Goal: Transaction & Acquisition: Purchase product/service

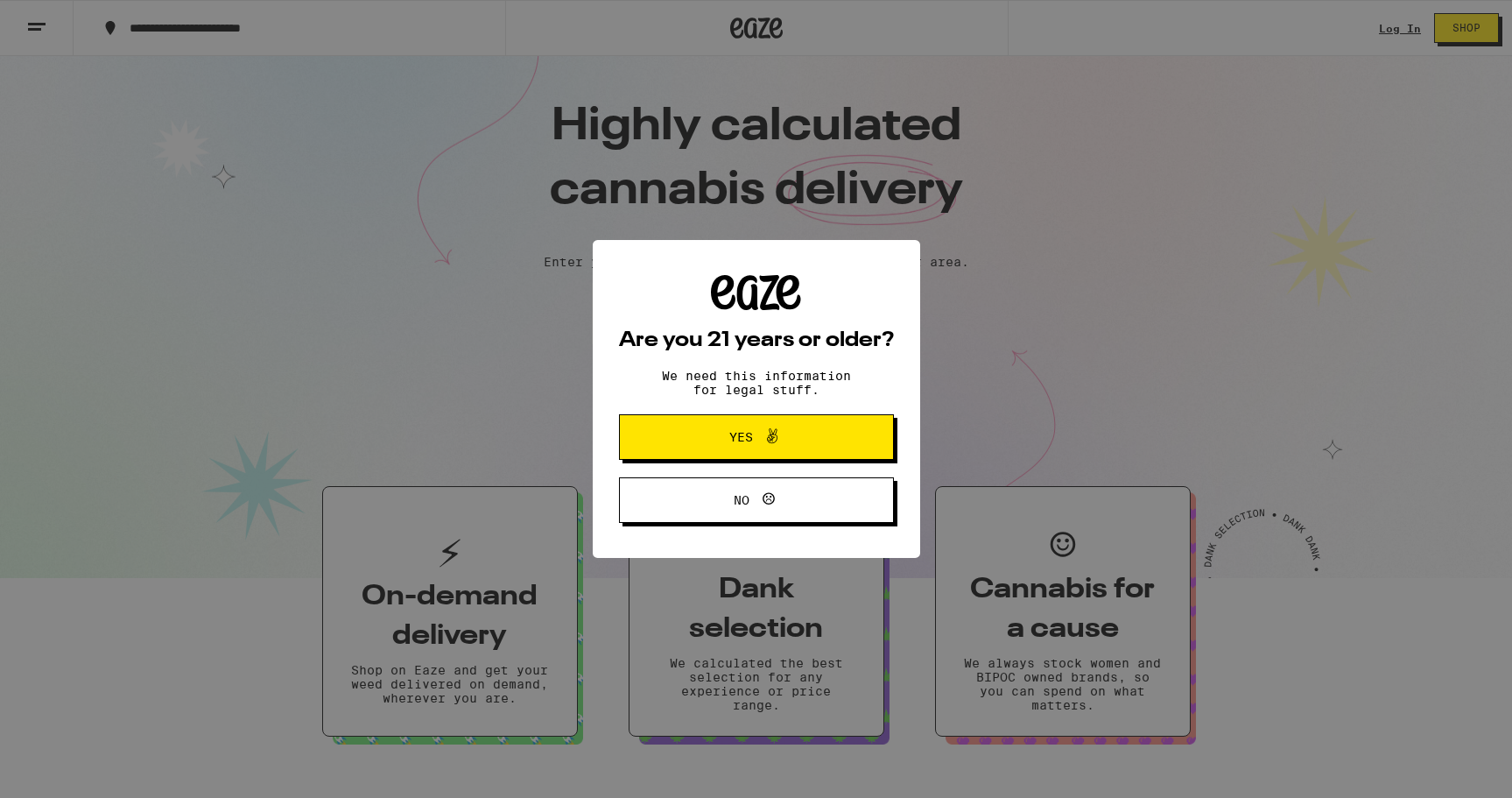
click at [809, 440] on span "Yes" at bounding box center [756, 436] width 133 height 22
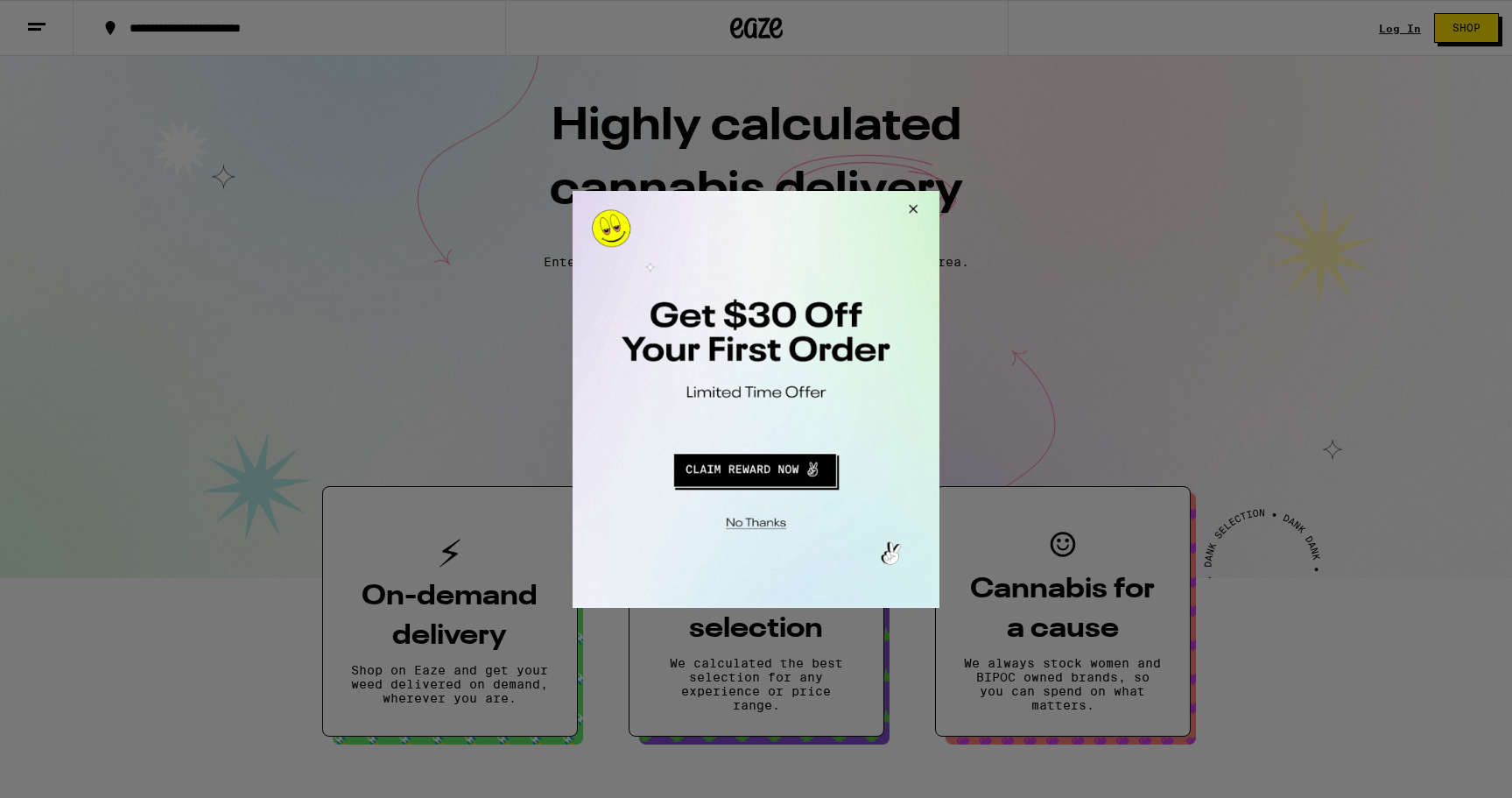
click at [762, 518] on button "Close Modal" at bounding box center [753, 520] width 356 height 27
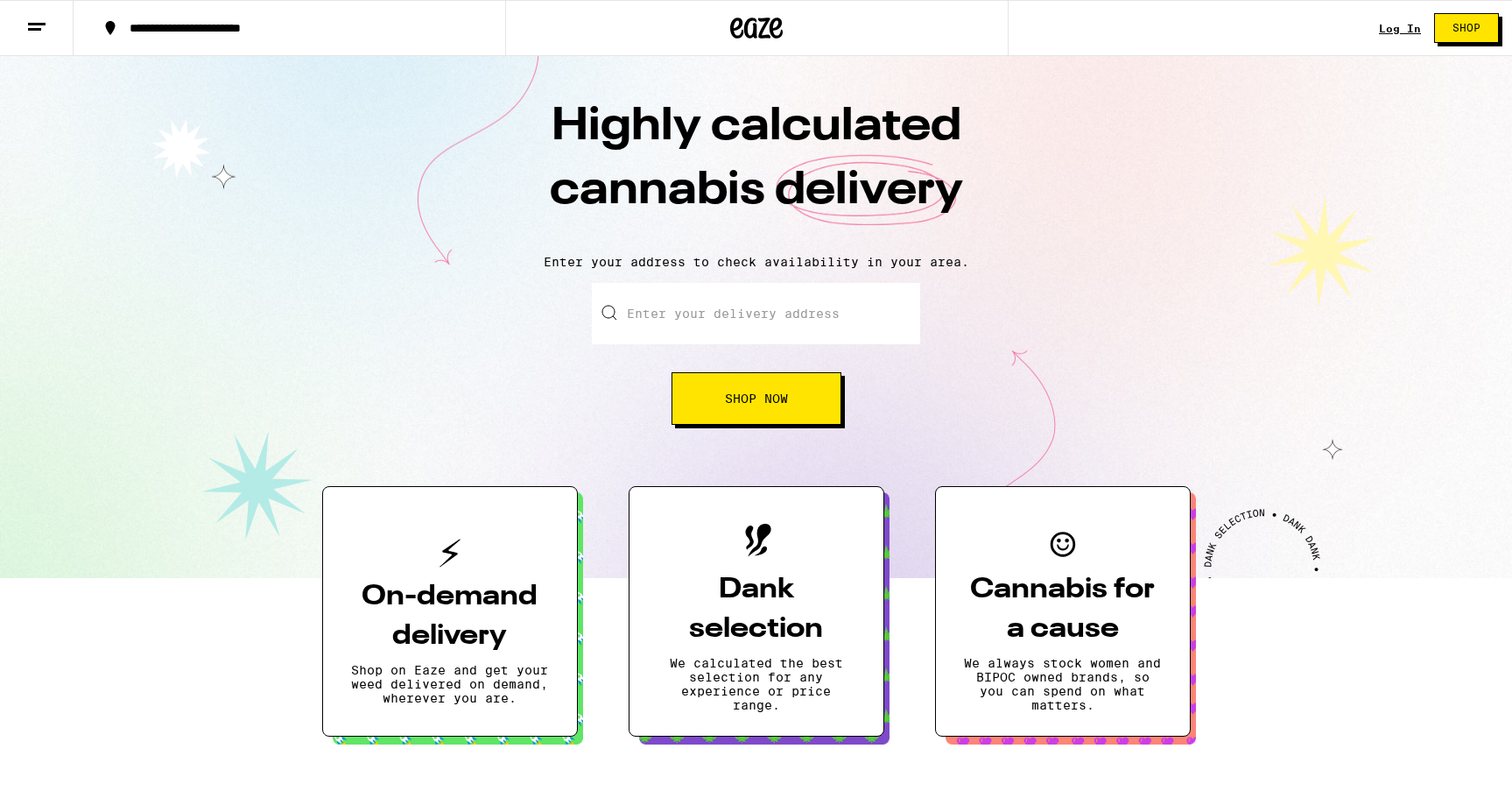
click at [736, 306] on input "Enter your delivery address" at bounding box center [756, 313] width 329 height 61
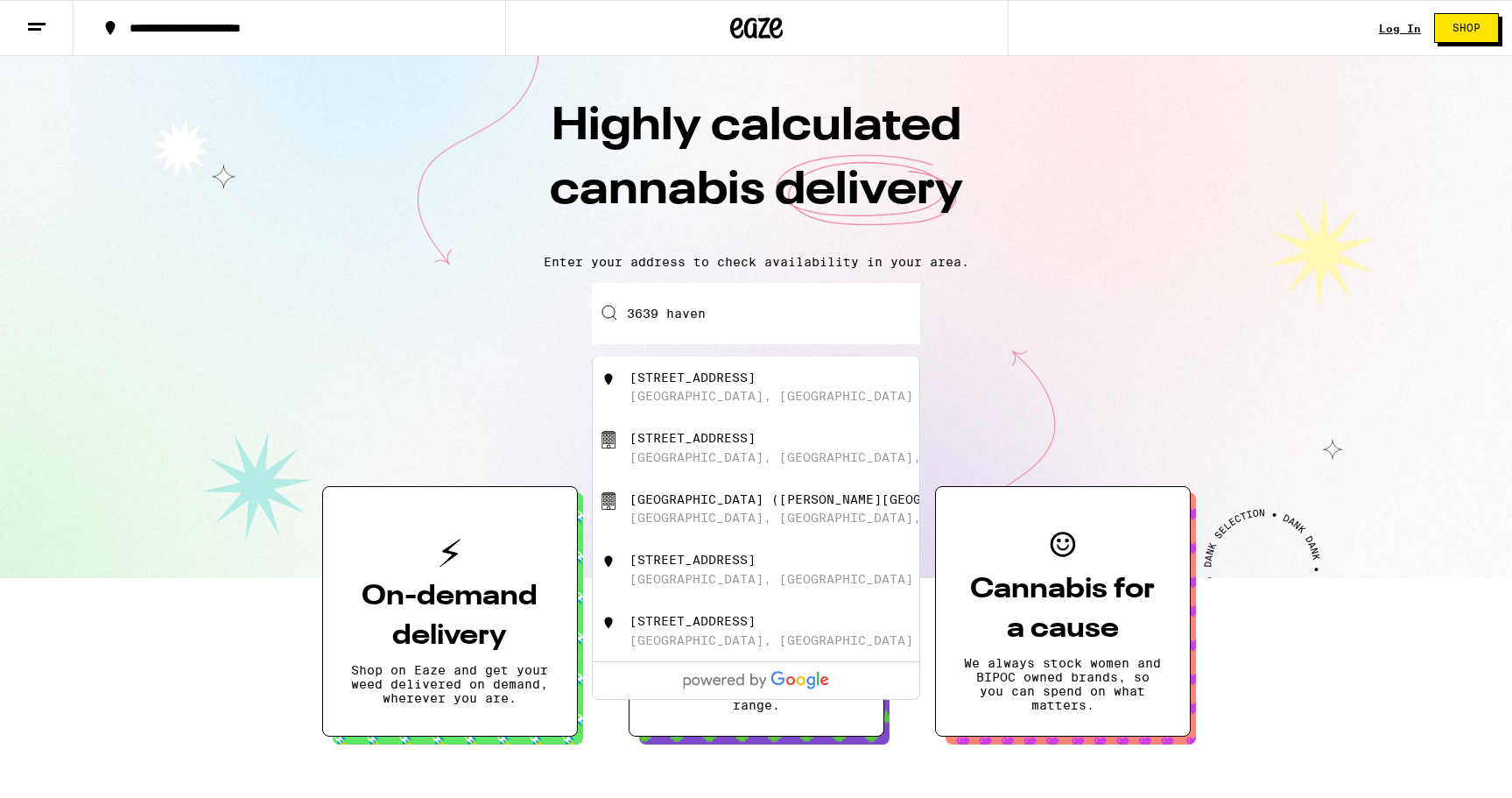
click at [750, 364] on div "[STREET_ADDRESS]" at bounding box center [756, 386] width 327 height 61
type input "[STREET_ADDRESS]"
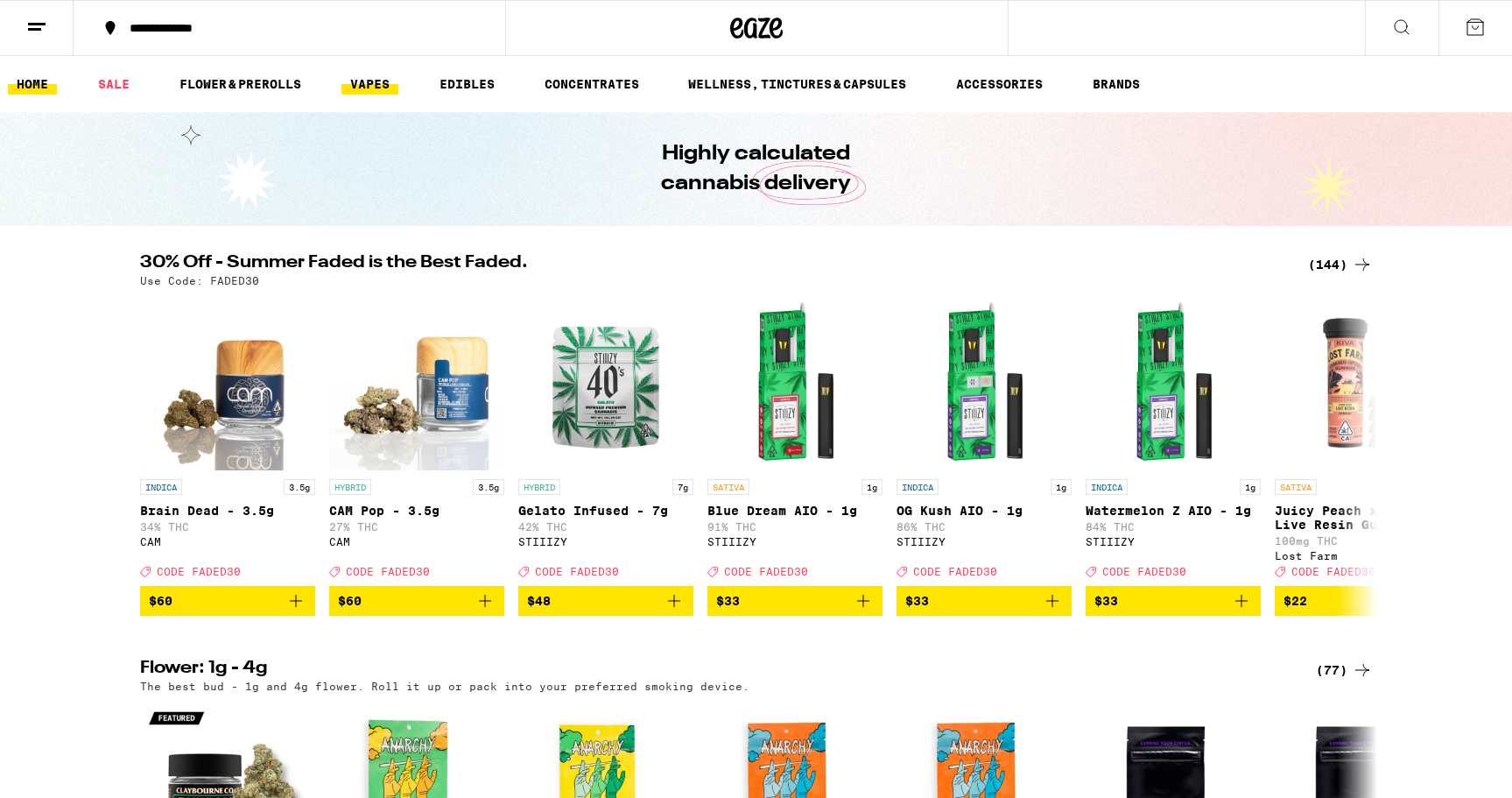
click at [351, 81] on link "VAPES" at bounding box center [370, 84] width 57 height 21
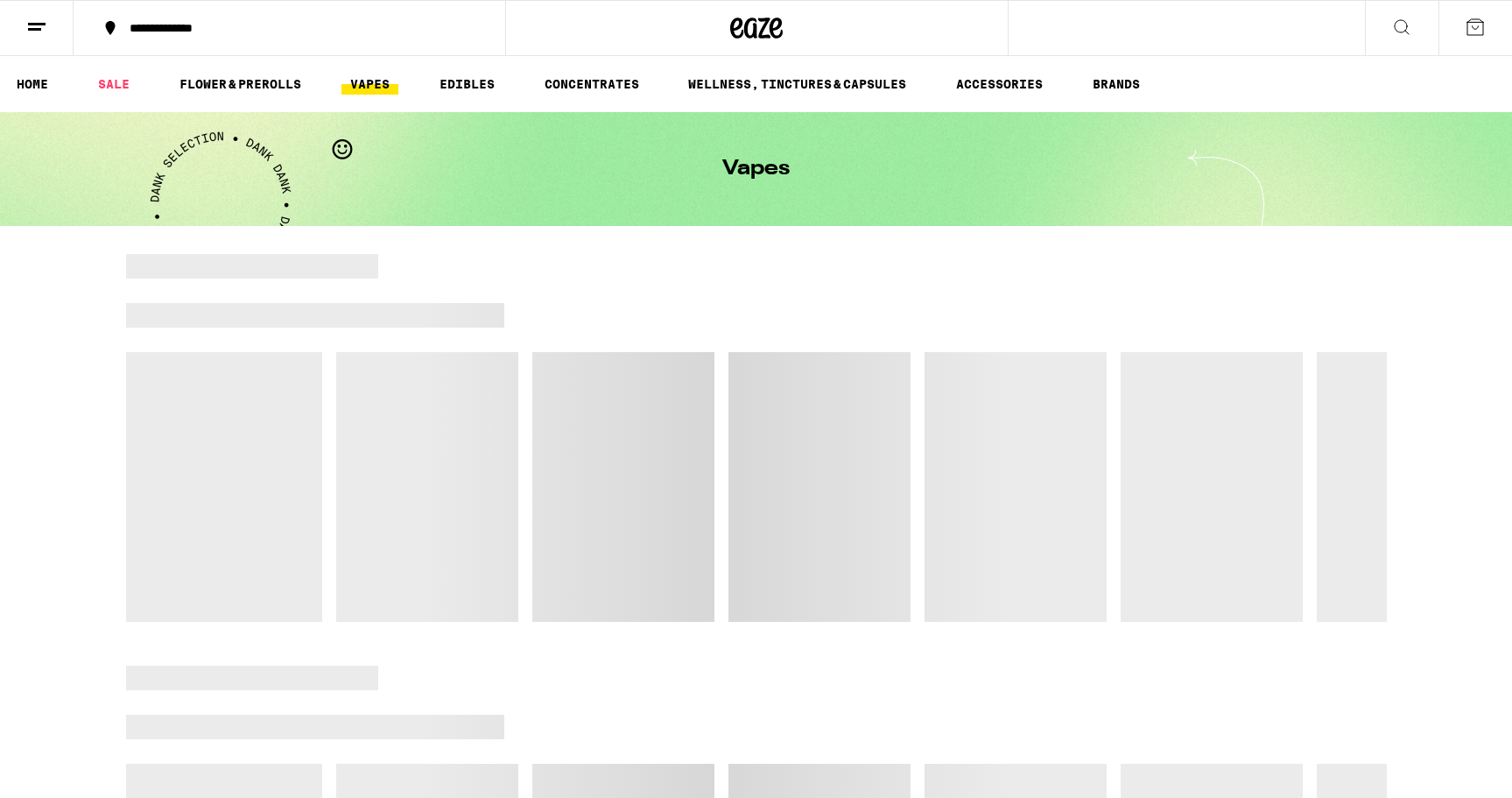
click at [378, 83] on link "VAPES" at bounding box center [370, 84] width 57 height 21
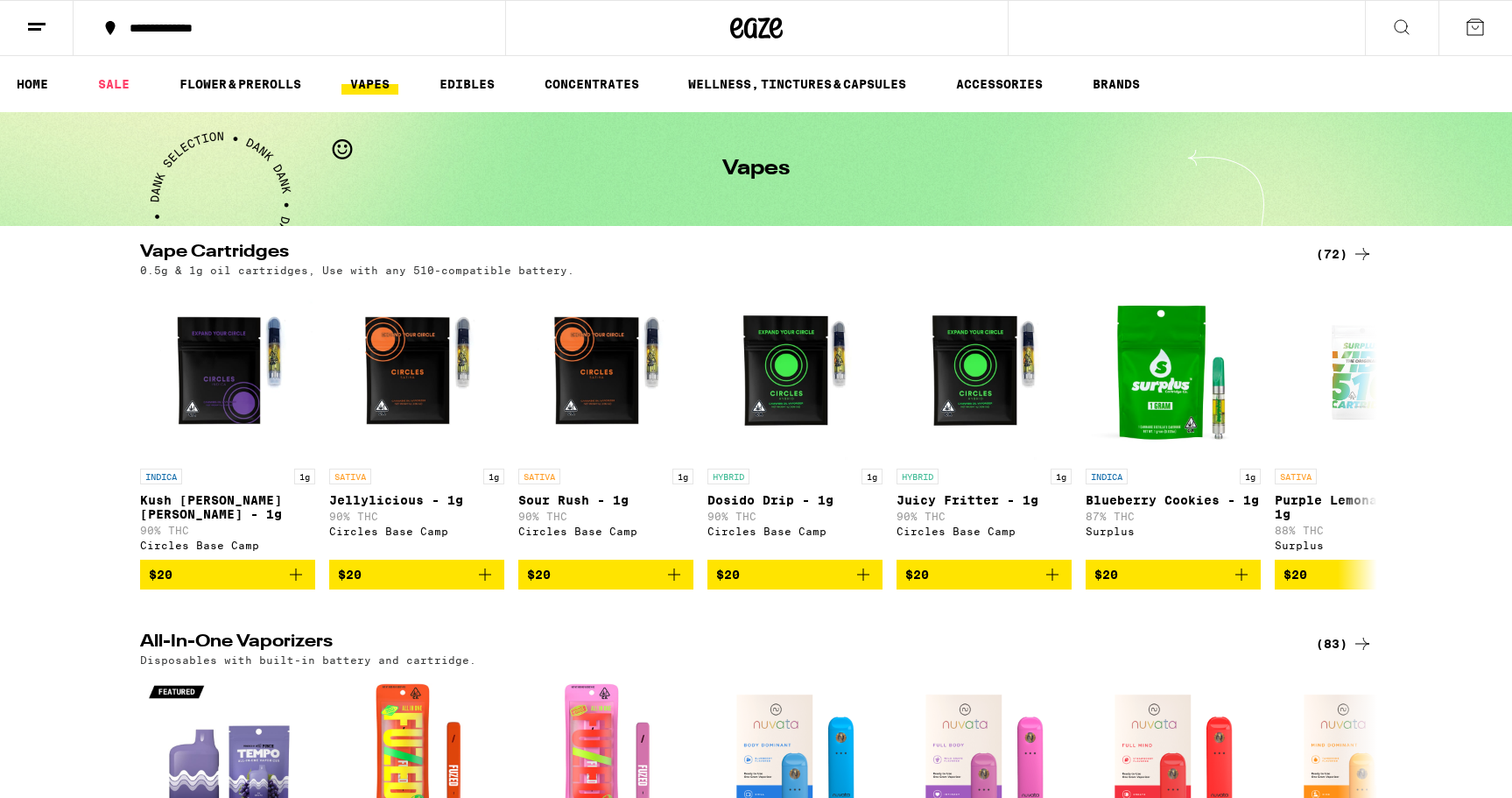
click at [378, 83] on link "VAPES" at bounding box center [370, 84] width 57 height 21
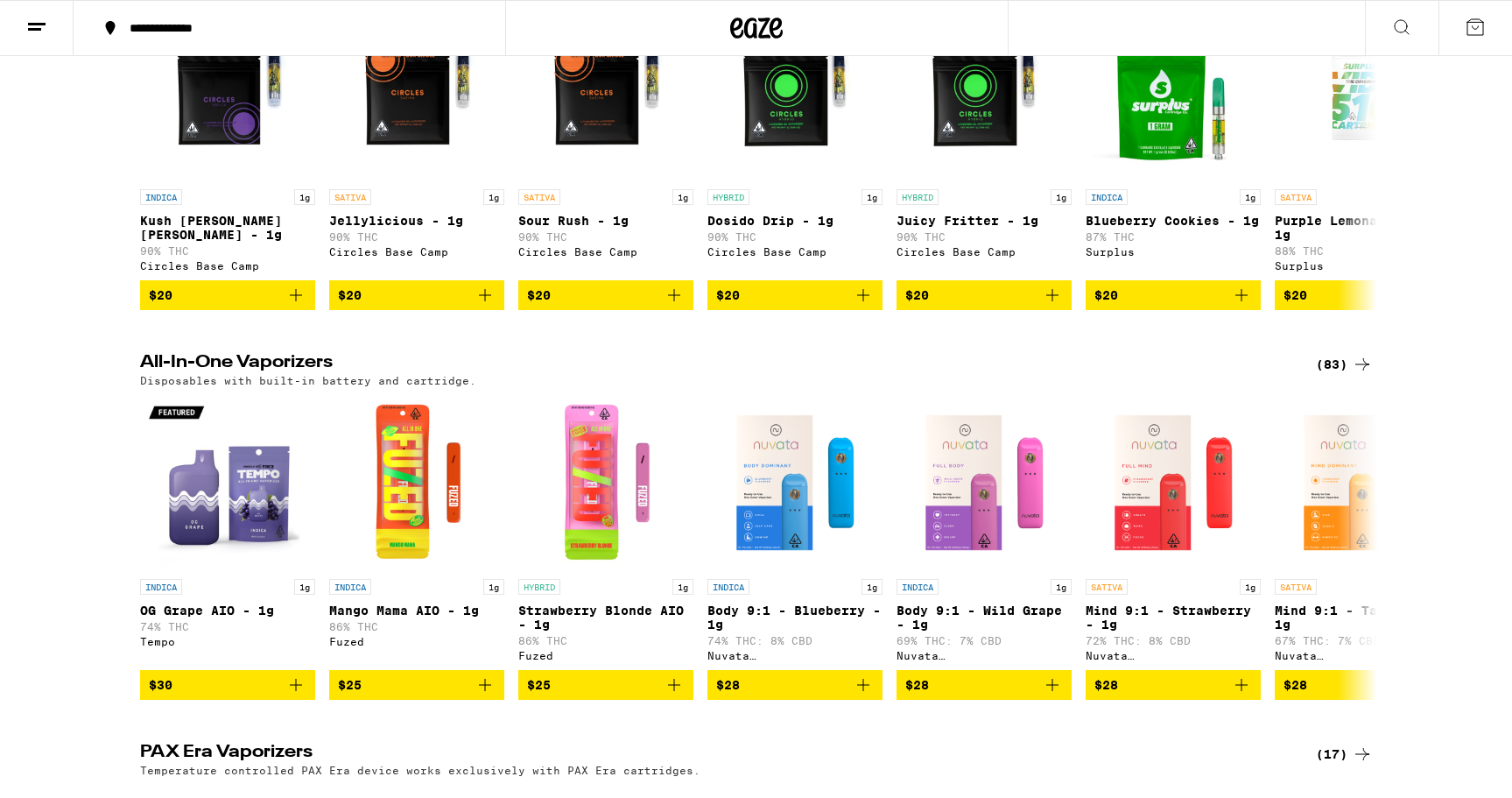
scroll to position [277, 0]
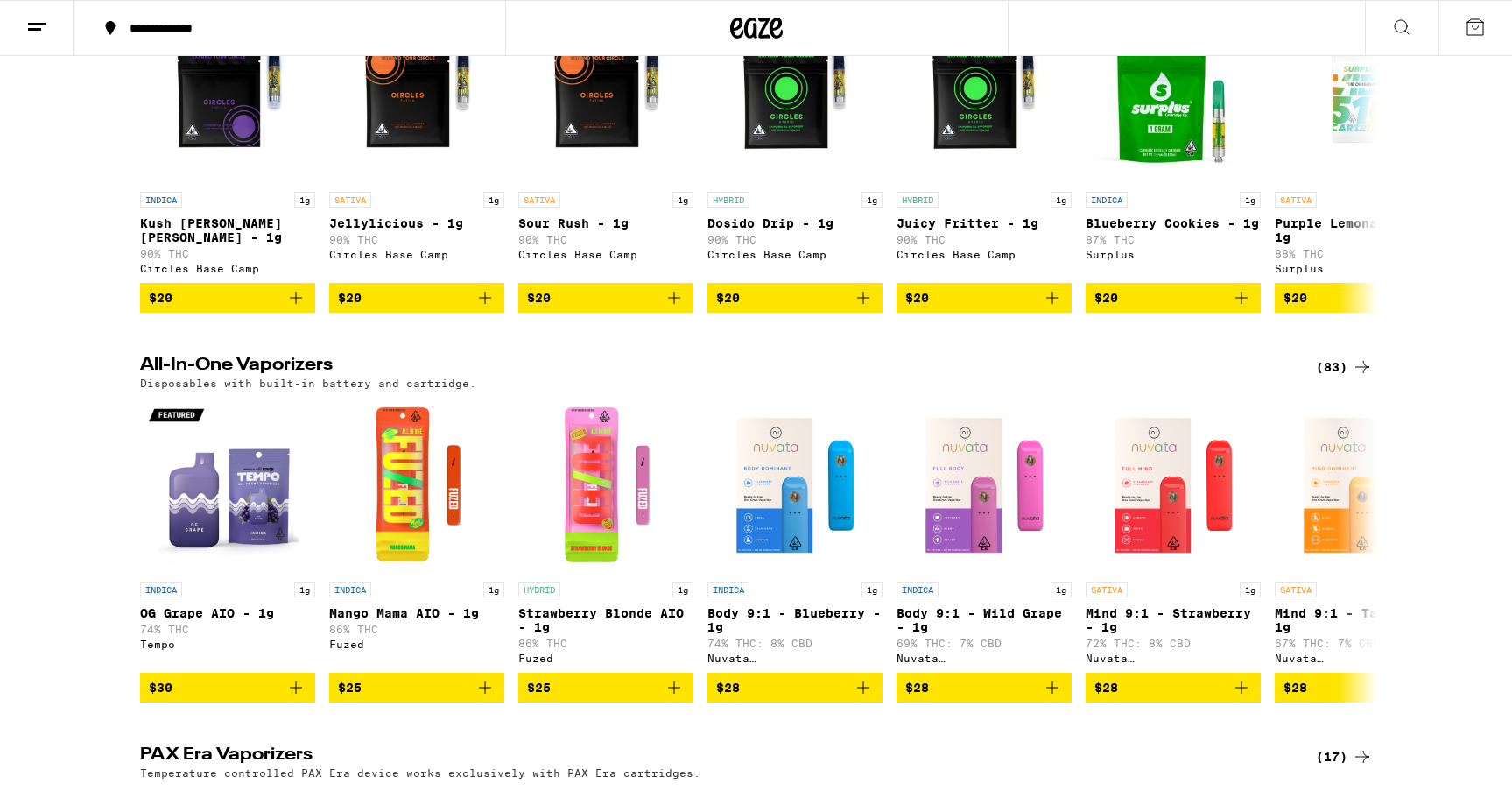
click at [1331, 370] on div "(83)" at bounding box center [1344, 367] width 57 height 21
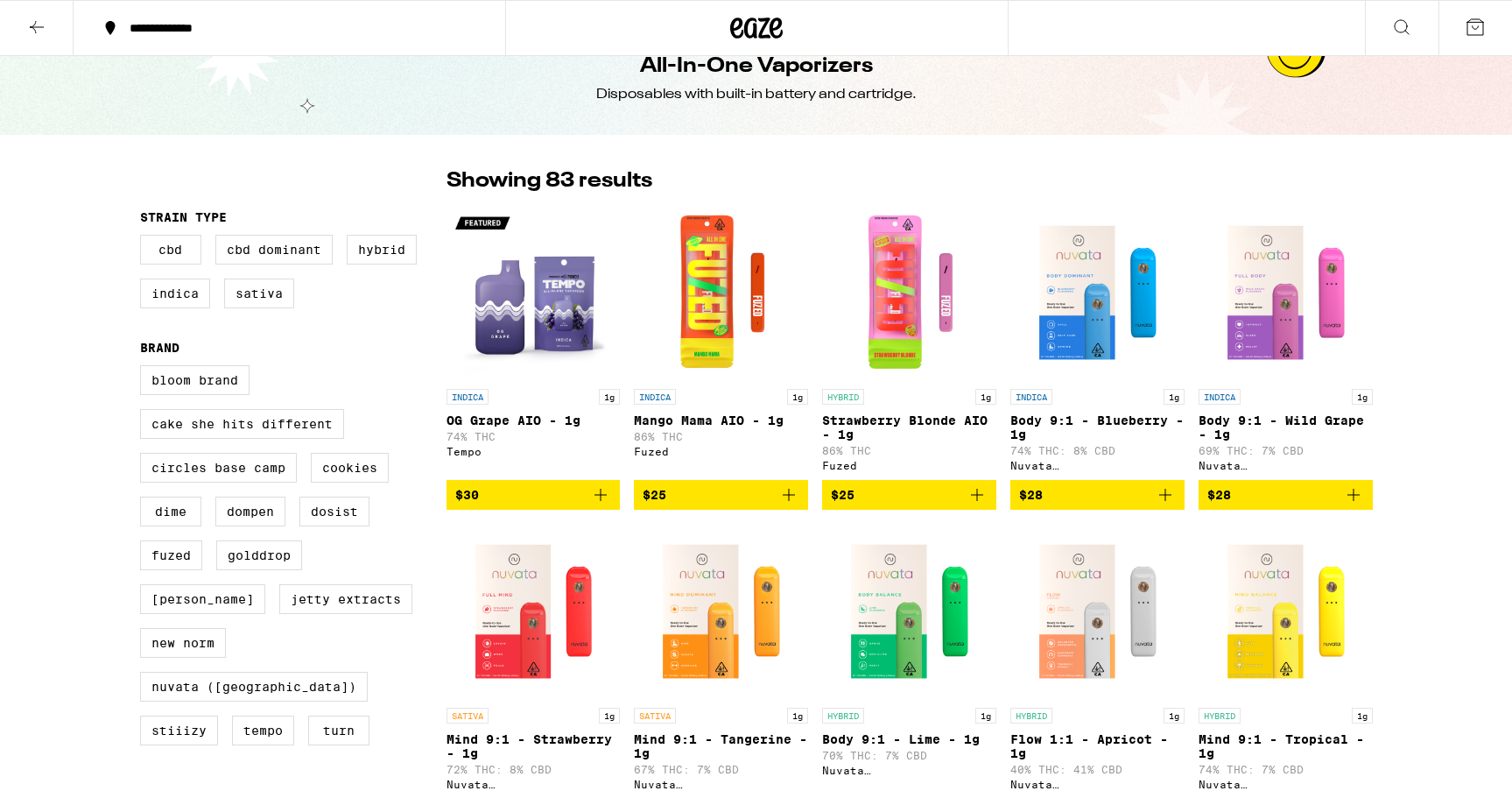
scroll to position [35, 0]
click at [978, 495] on icon "Add to bag" at bounding box center [977, 495] width 21 height 21
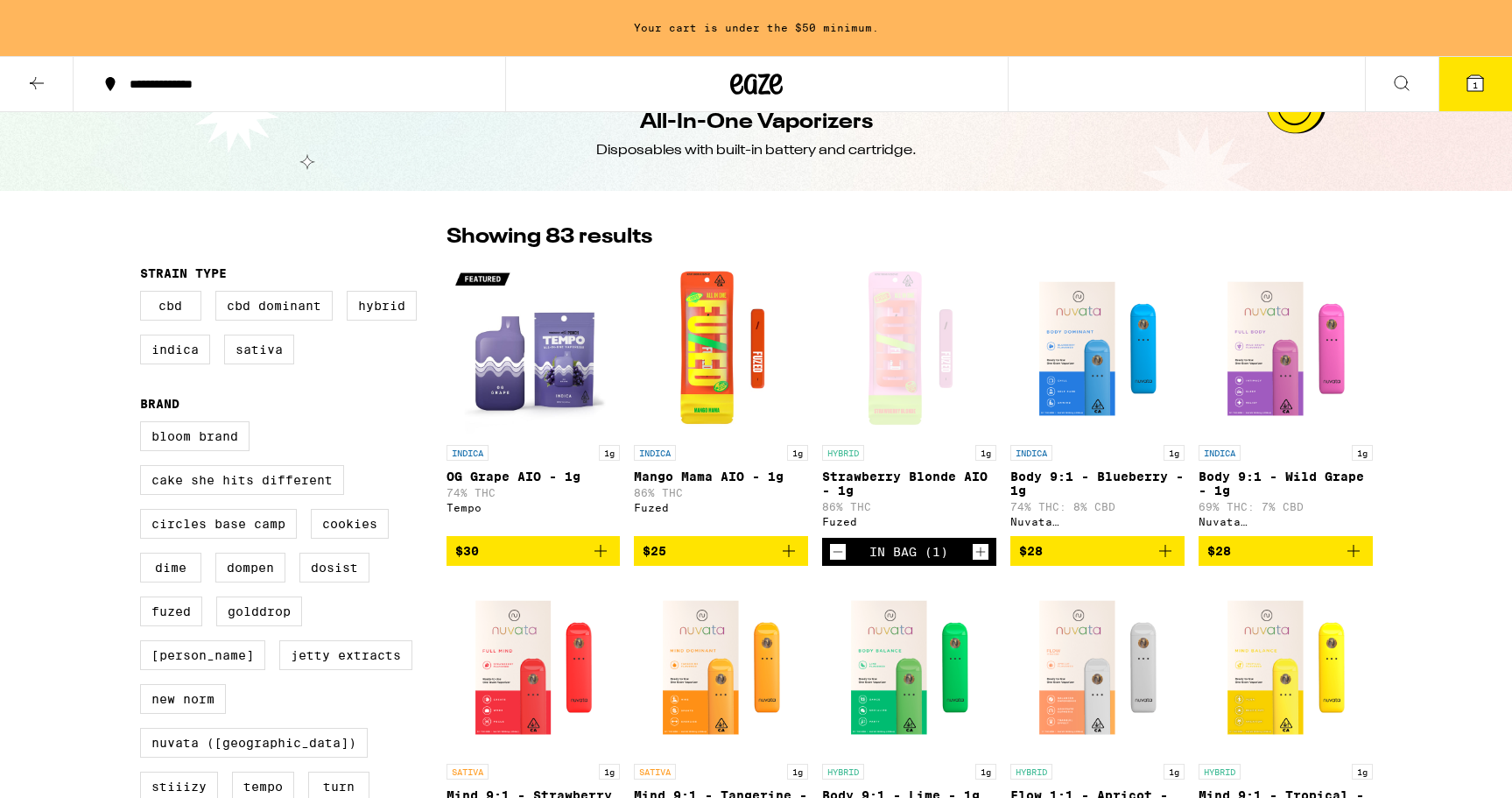
click at [790, 552] on icon "Add to bag" at bounding box center [789, 551] width 21 height 21
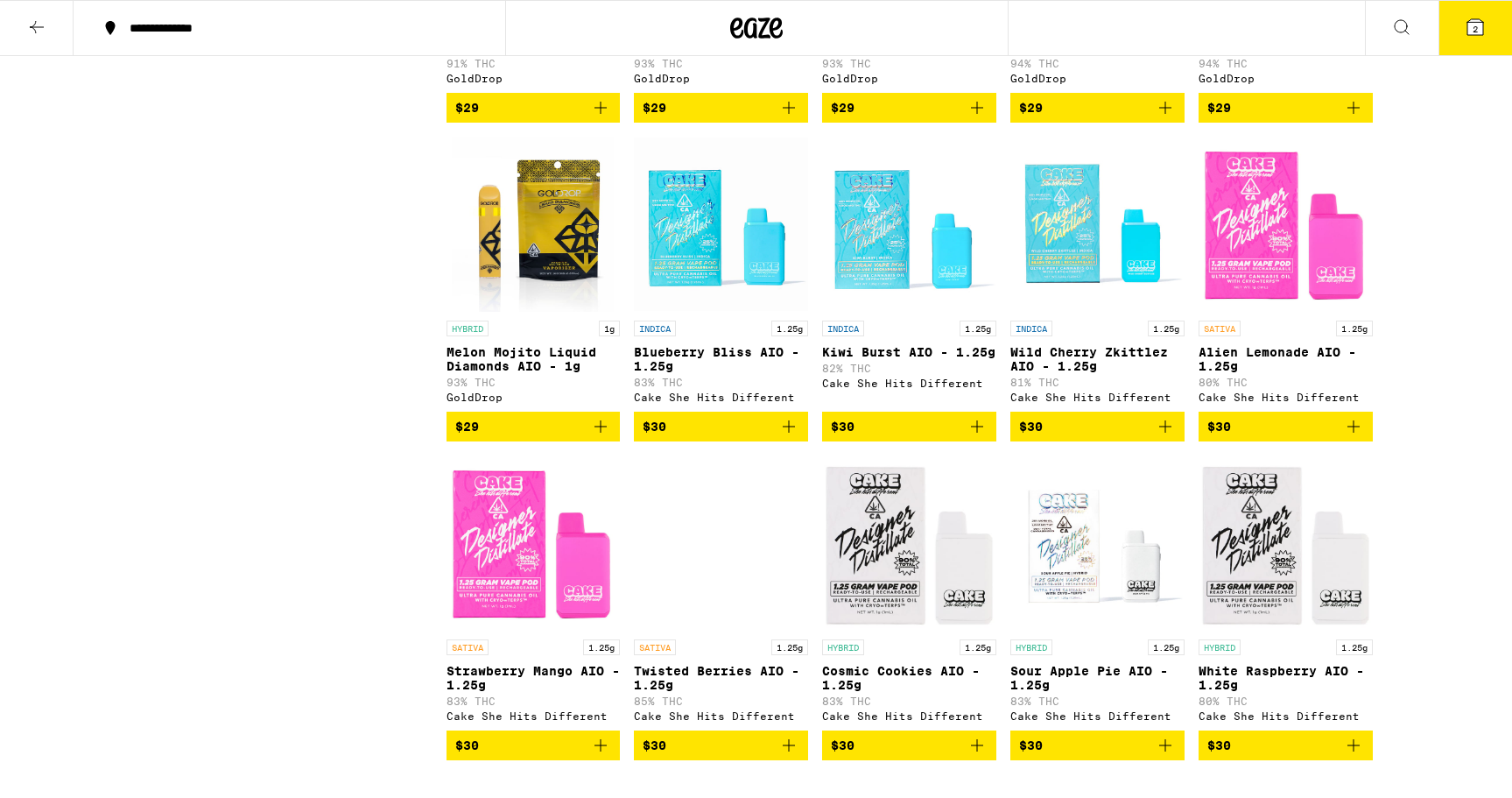
scroll to position [1057, 0]
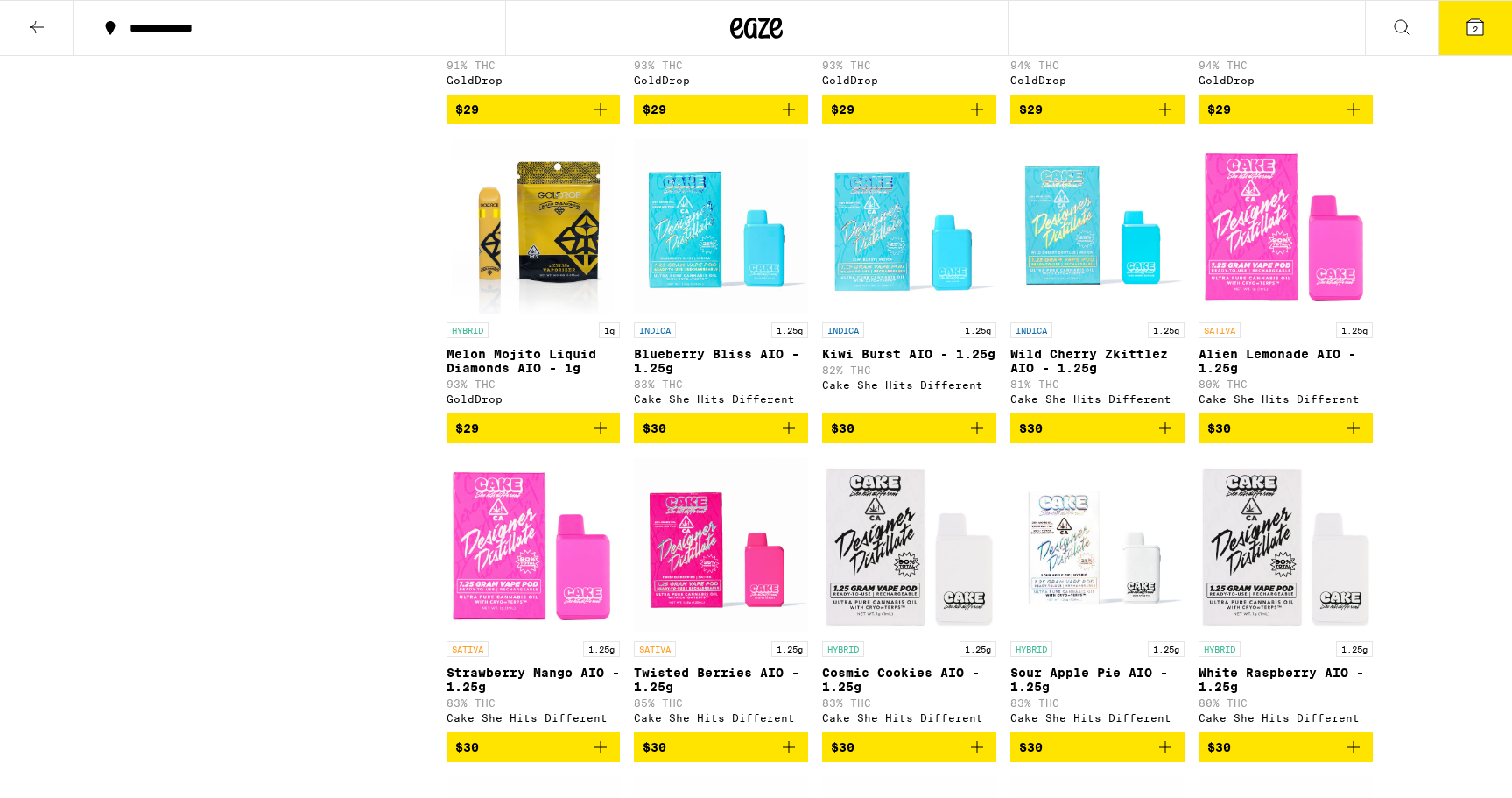
click at [973, 439] on icon "Add to bag" at bounding box center [977, 428] width 21 height 21
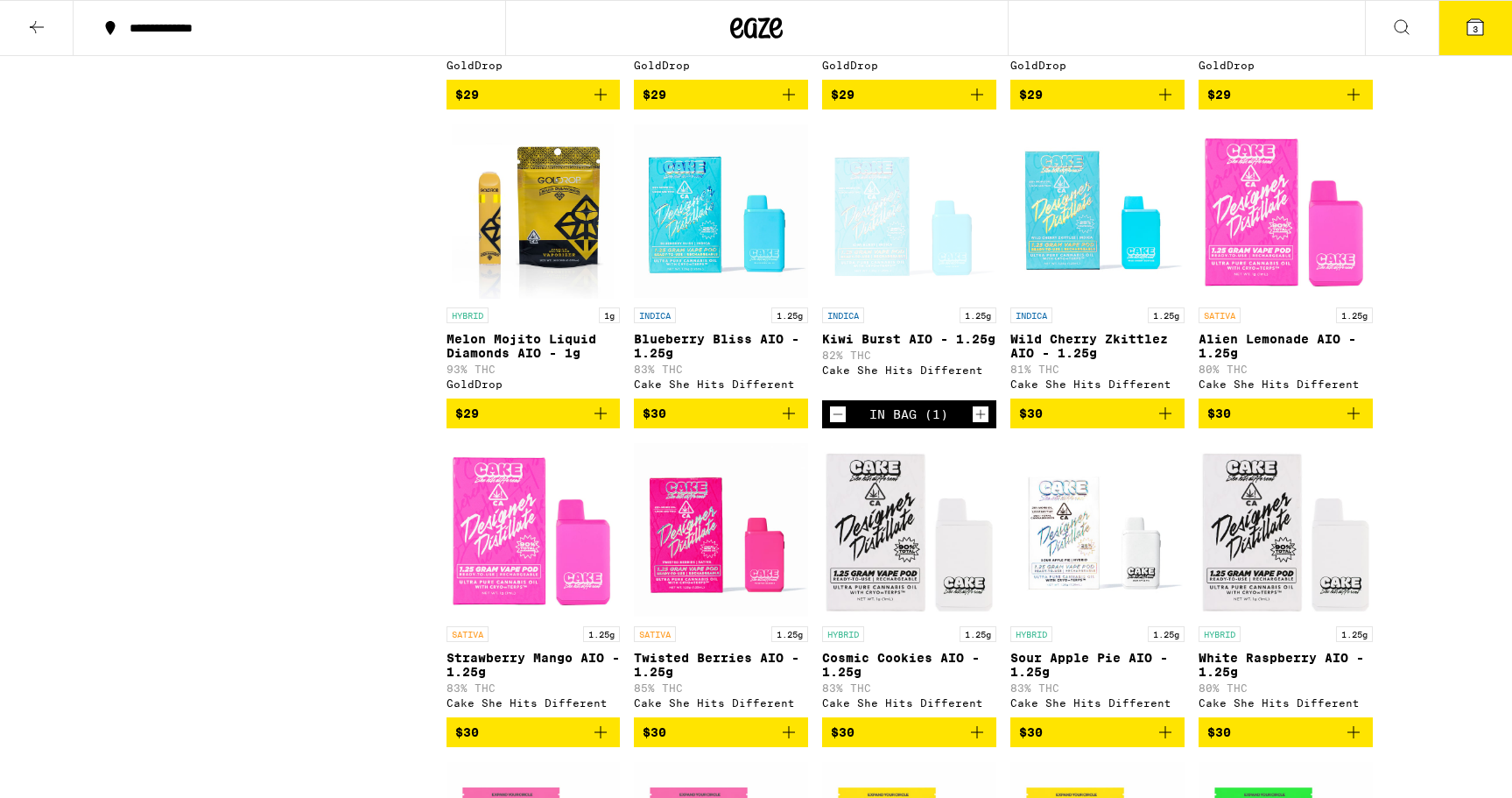
scroll to position [1115, 0]
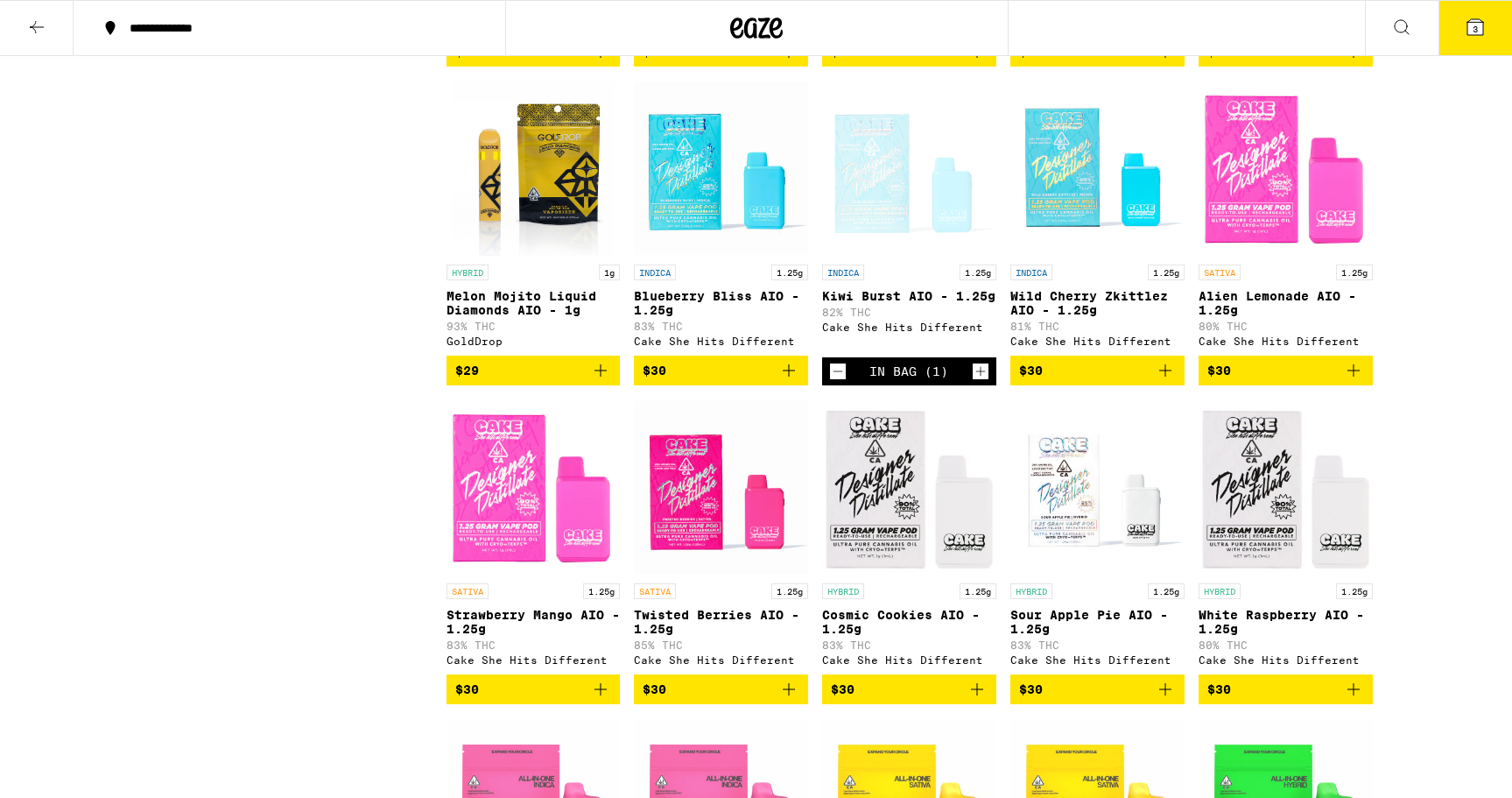
click at [606, 699] on icon "Add to bag" at bounding box center [601, 690] width 21 height 21
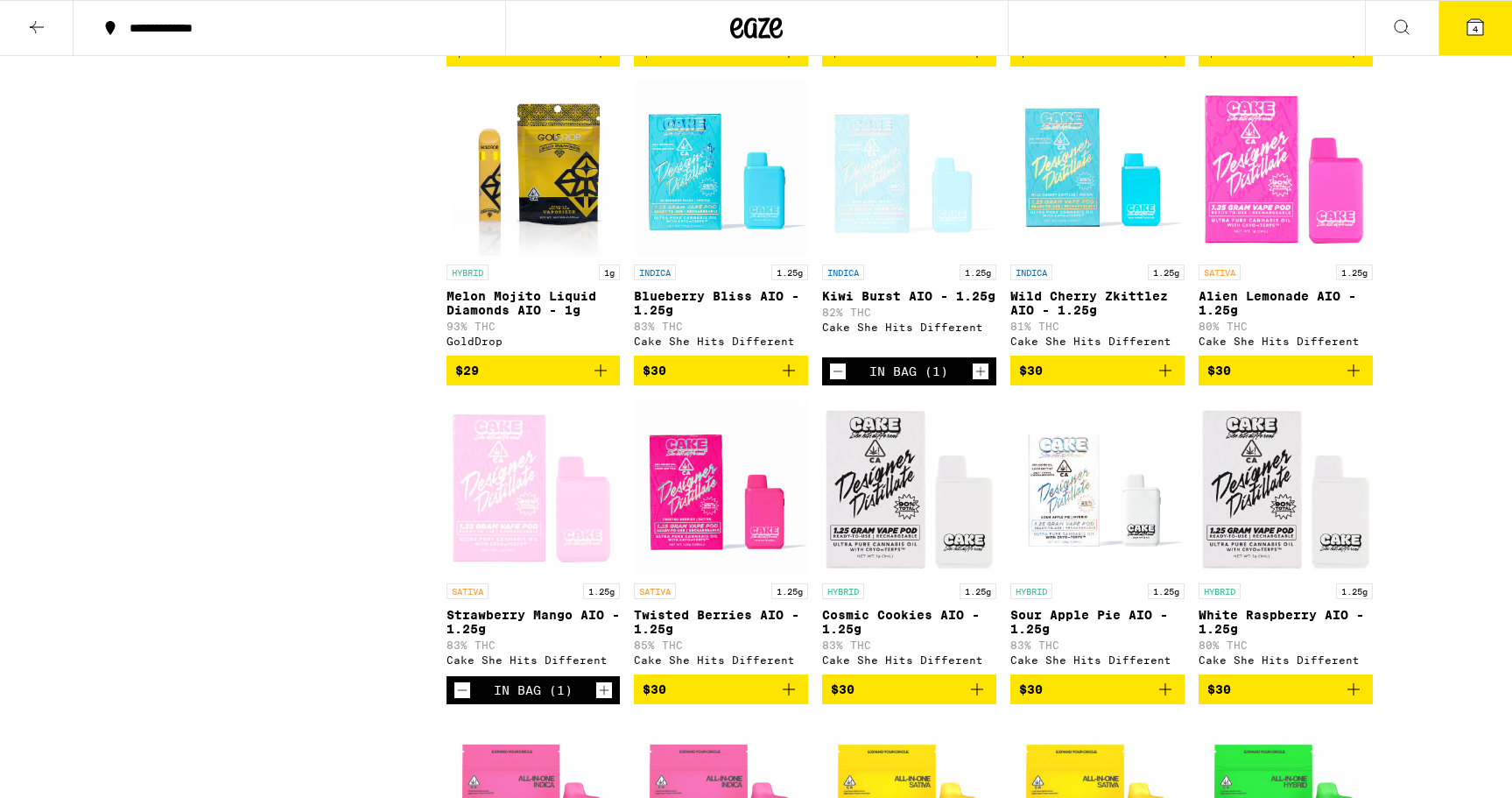
click at [605, 700] on icon "Increment" at bounding box center [604, 690] width 16 height 21
click at [977, 381] on icon "Increment" at bounding box center [980, 372] width 16 height 21
click at [1169, 385] on button "$30" at bounding box center [1097, 370] width 175 height 30
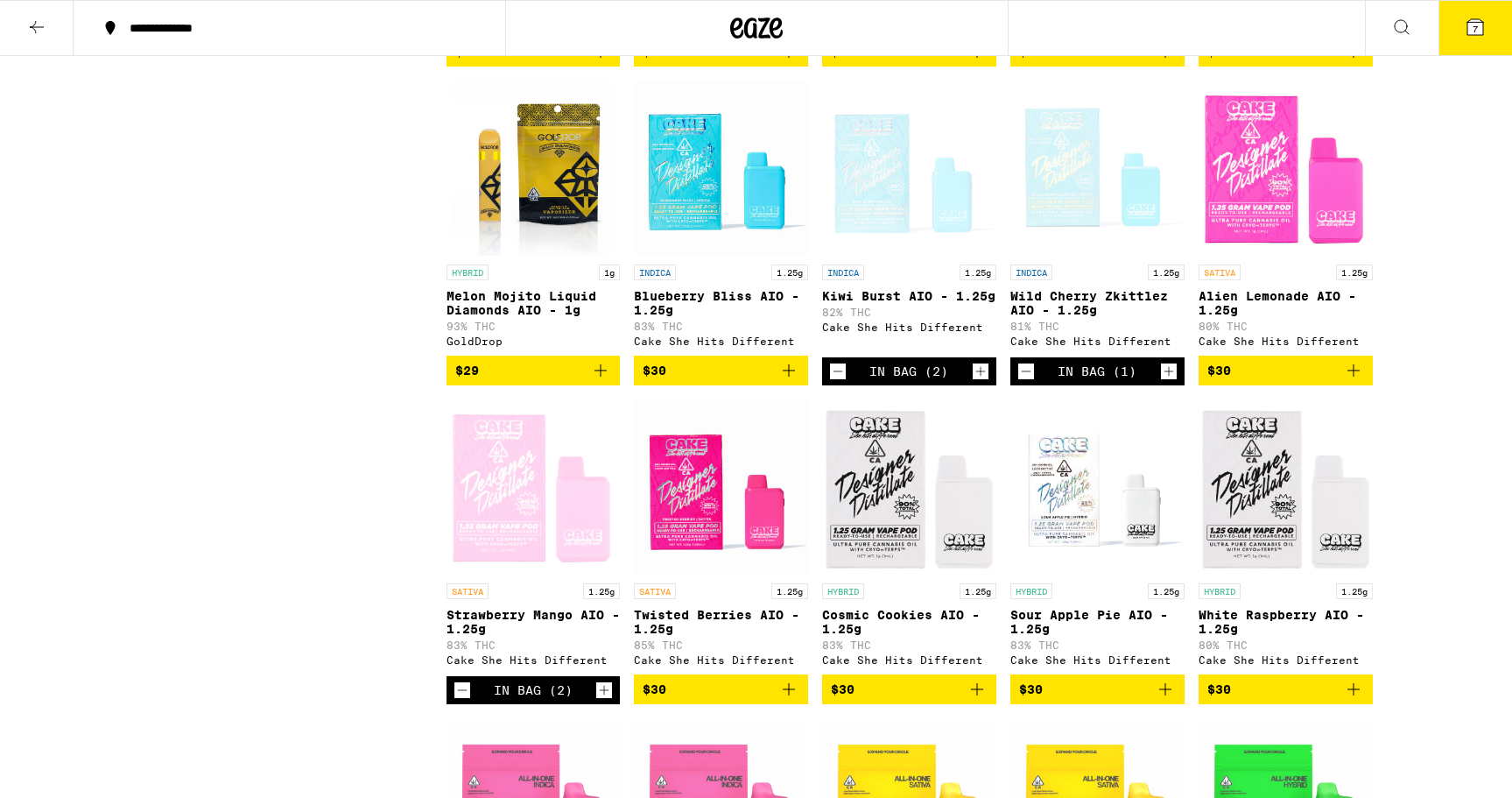
click at [787, 380] on icon "Add to bag" at bounding box center [789, 371] width 21 height 21
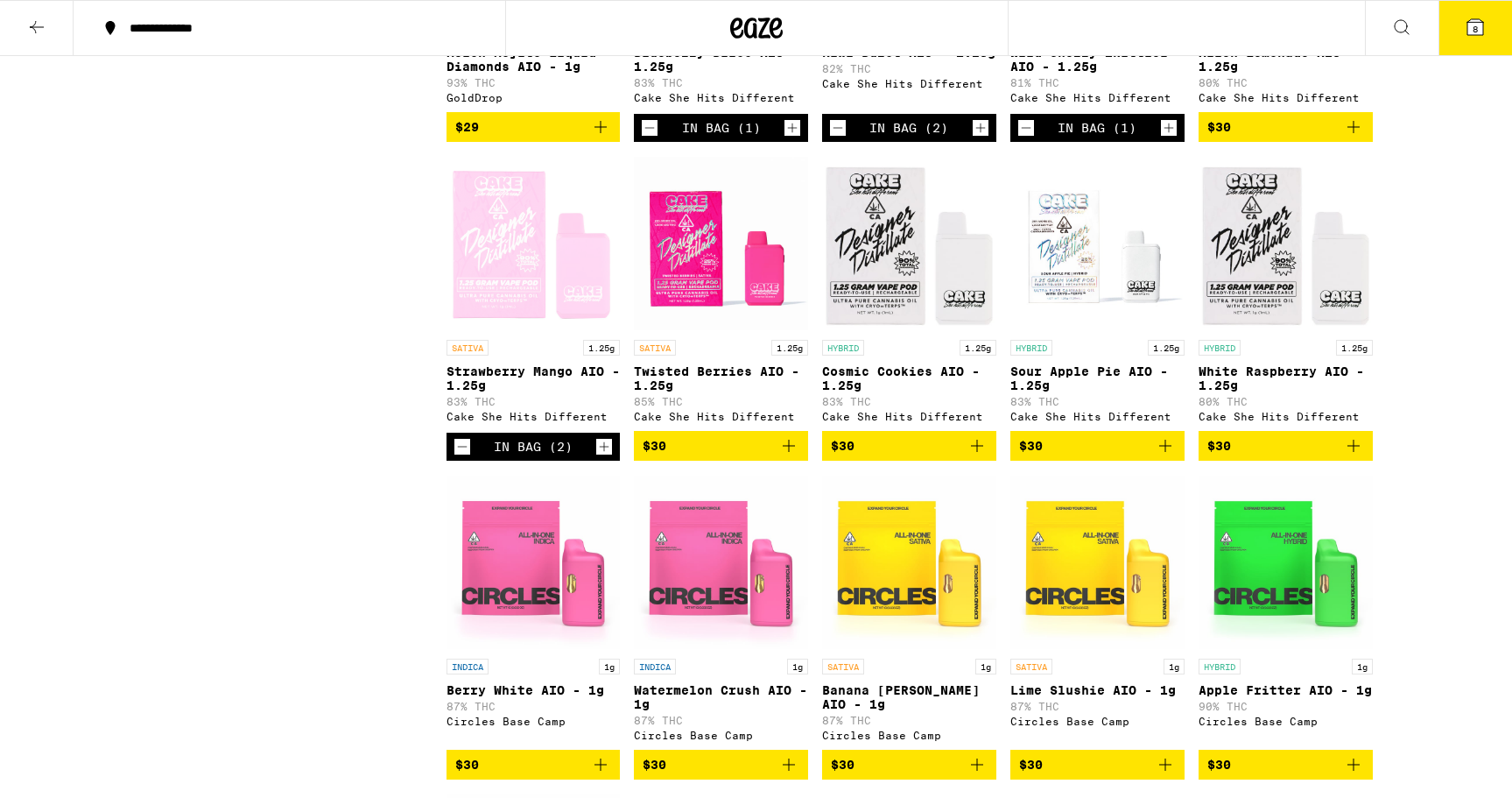
scroll to position [1353, 0]
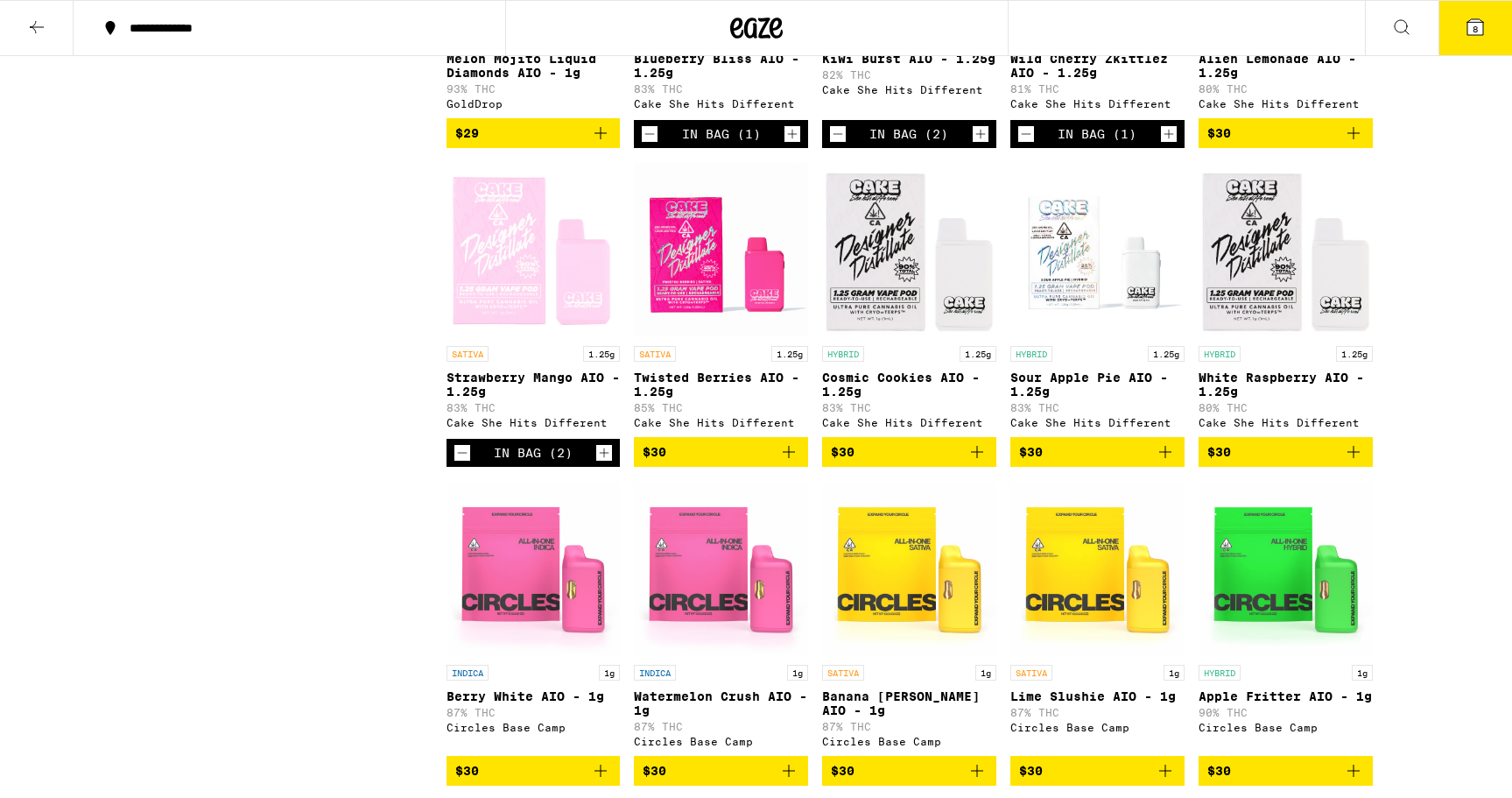
click at [945, 462] on span "$30" at bounding box center [909, 452] width 157 height 21
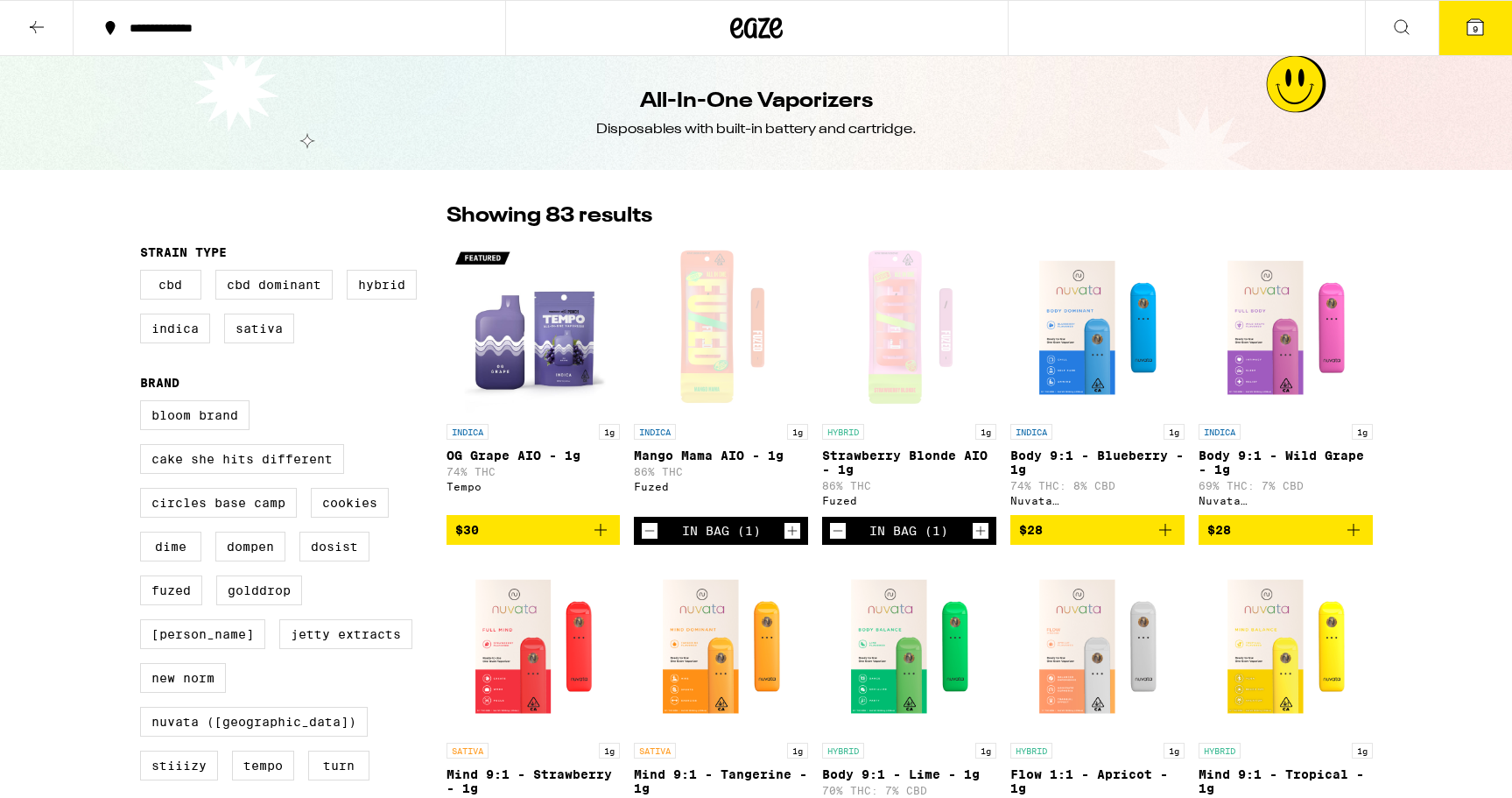
scroll to position [0, 0]
click at [47, 21] on button at bounding box center [36, 28] width 73 height 56
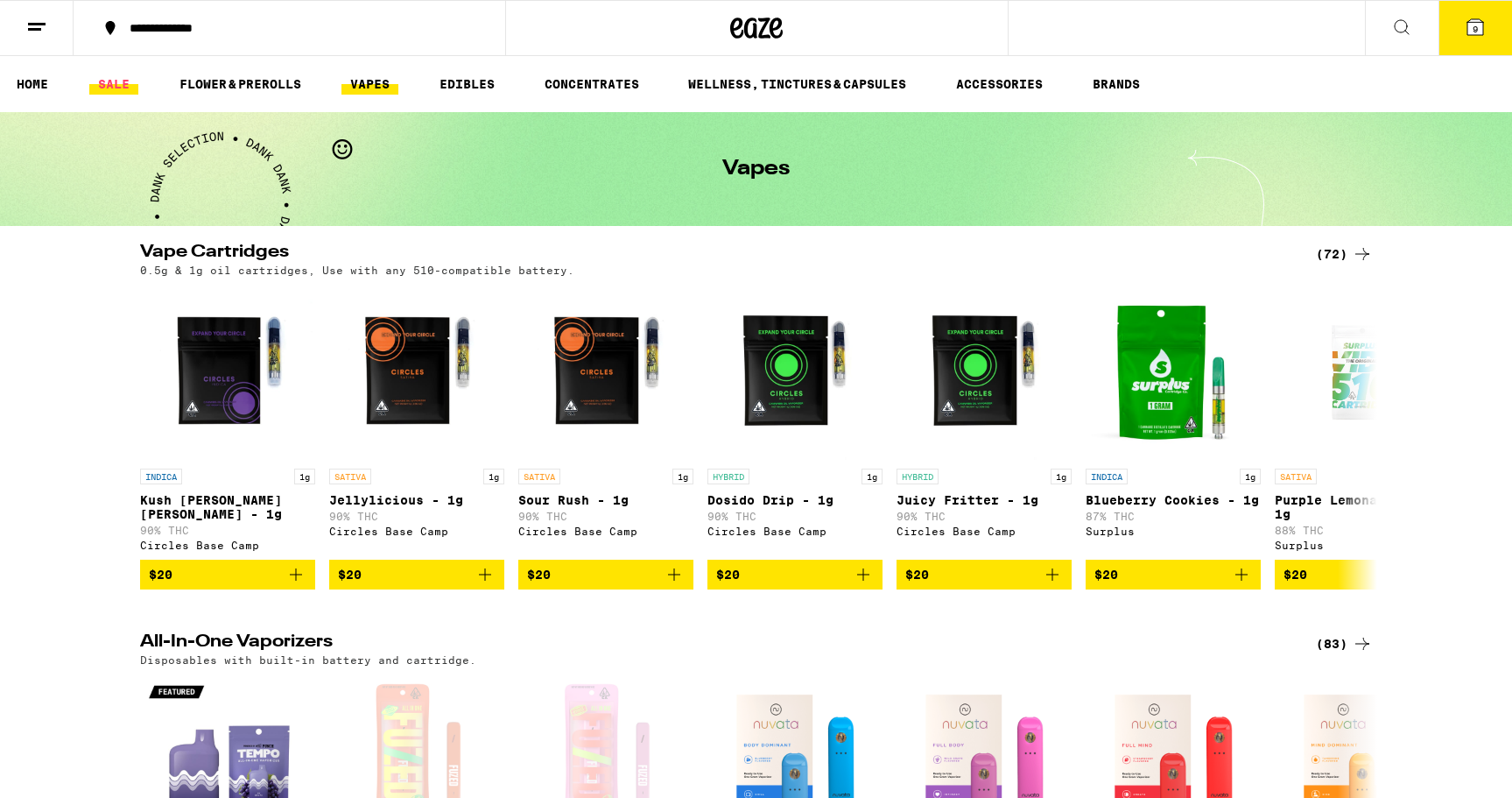
click at [122, 73] on link "SALE" at bounding box center [114, 84] width 49 height 21
click at [116, 87] on link "SALE" at bounding box center [114, 84] width 49 height 21
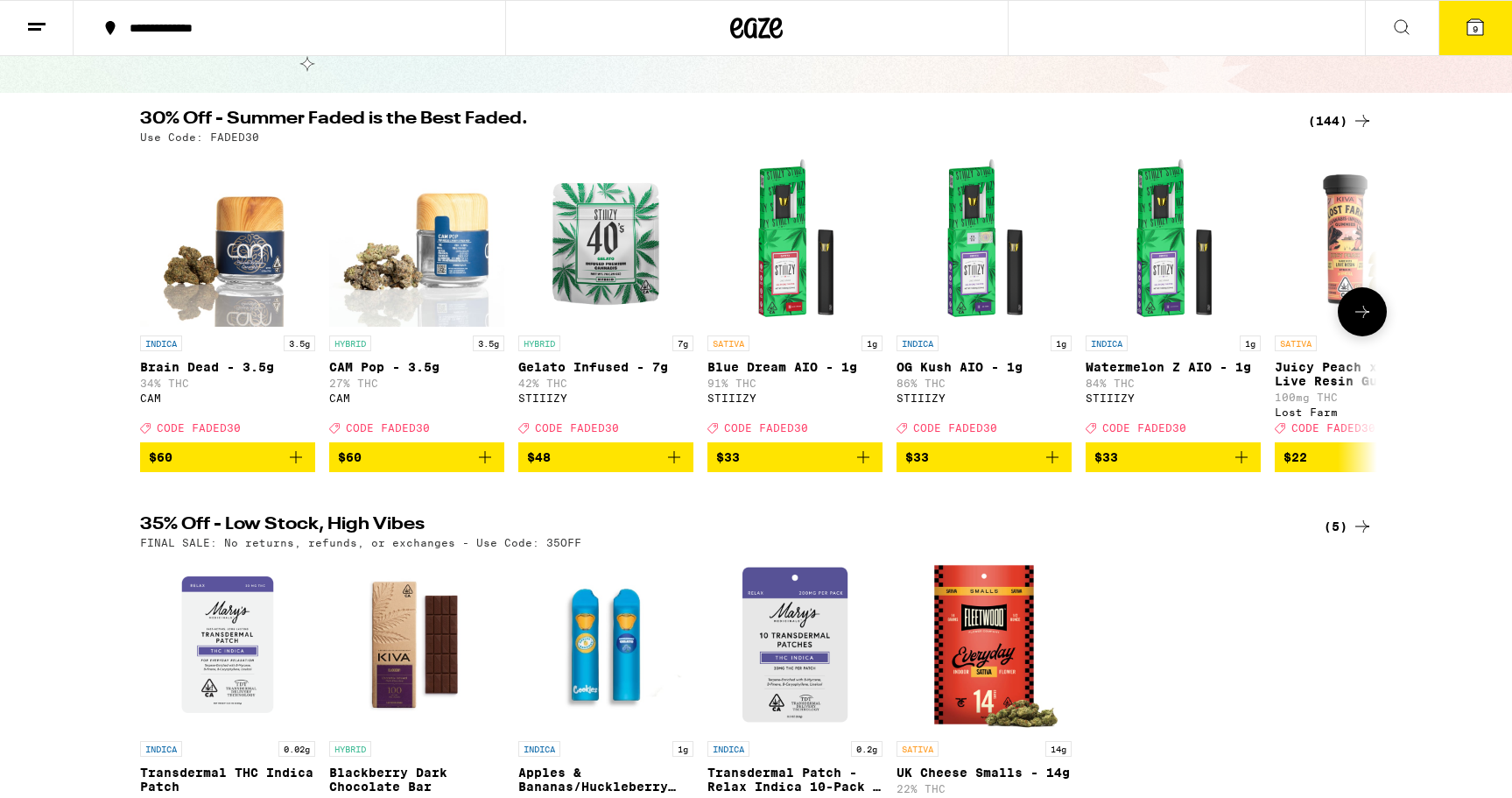
scroll to position [122, 0]
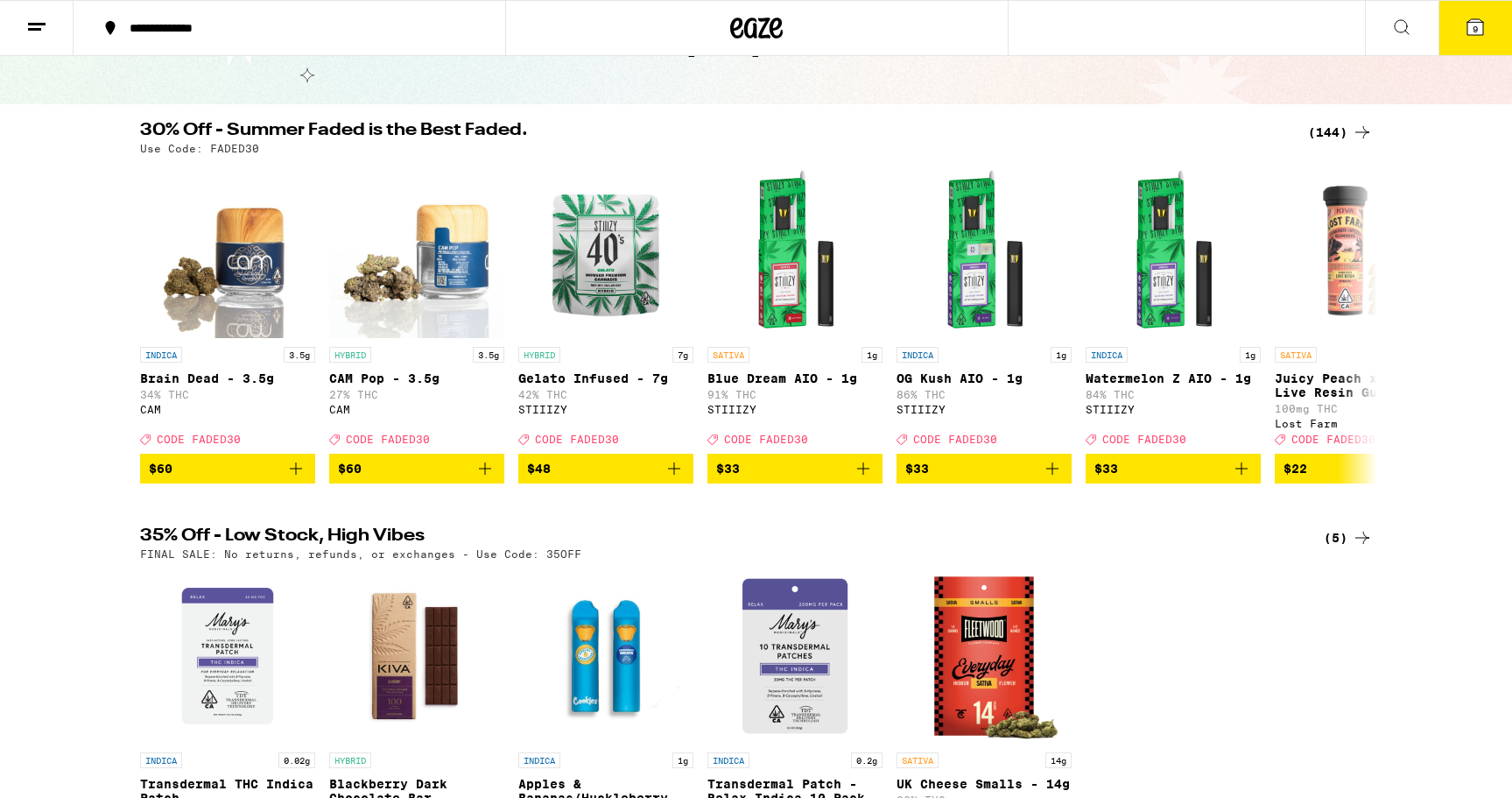
click at [1332, 132] on div "(144)" at bounding box center [1340, 133] width 64 height 21
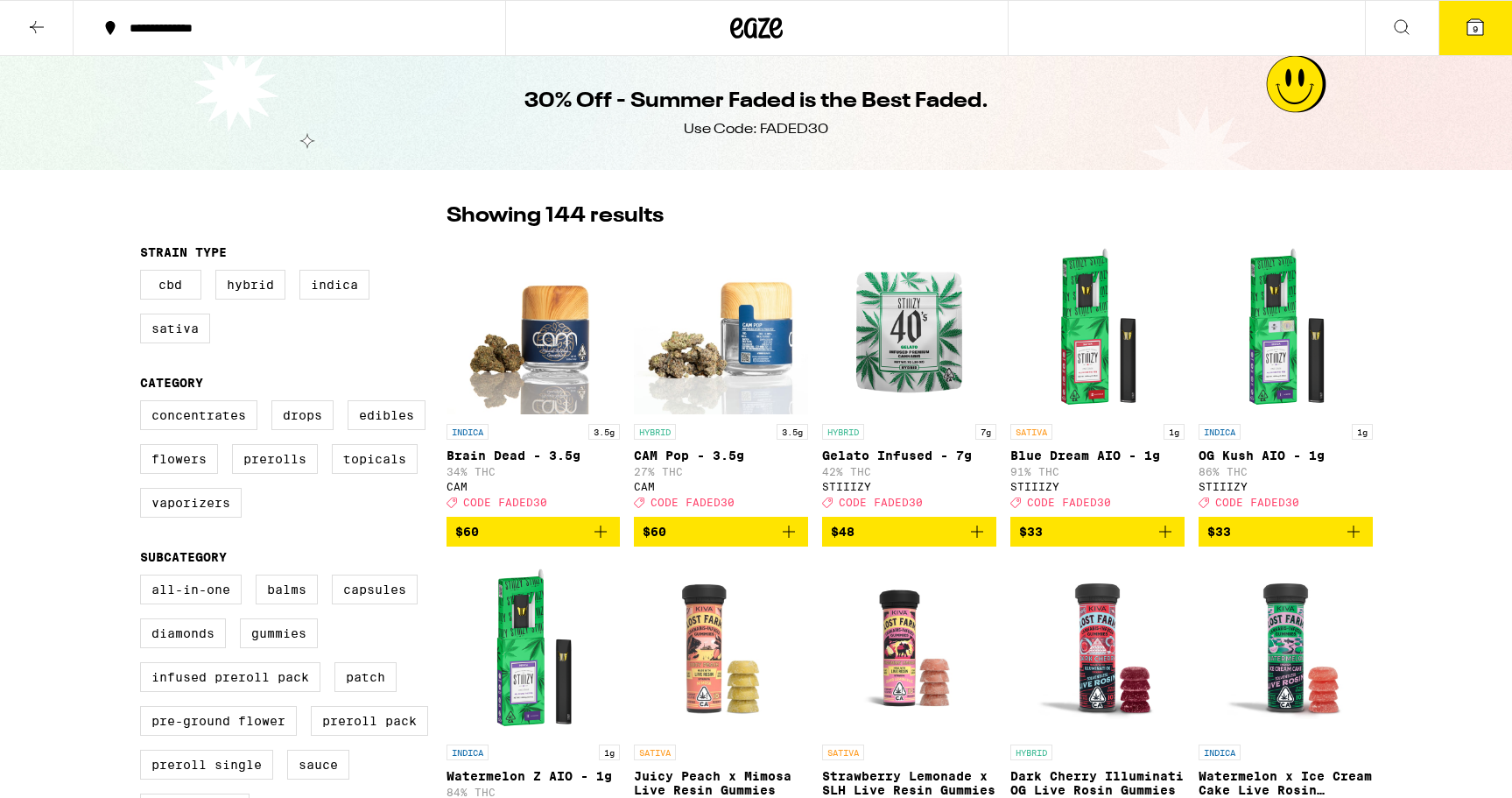
click at [40, 21] on icon at bounding box center [37, 27] width 21 height 21
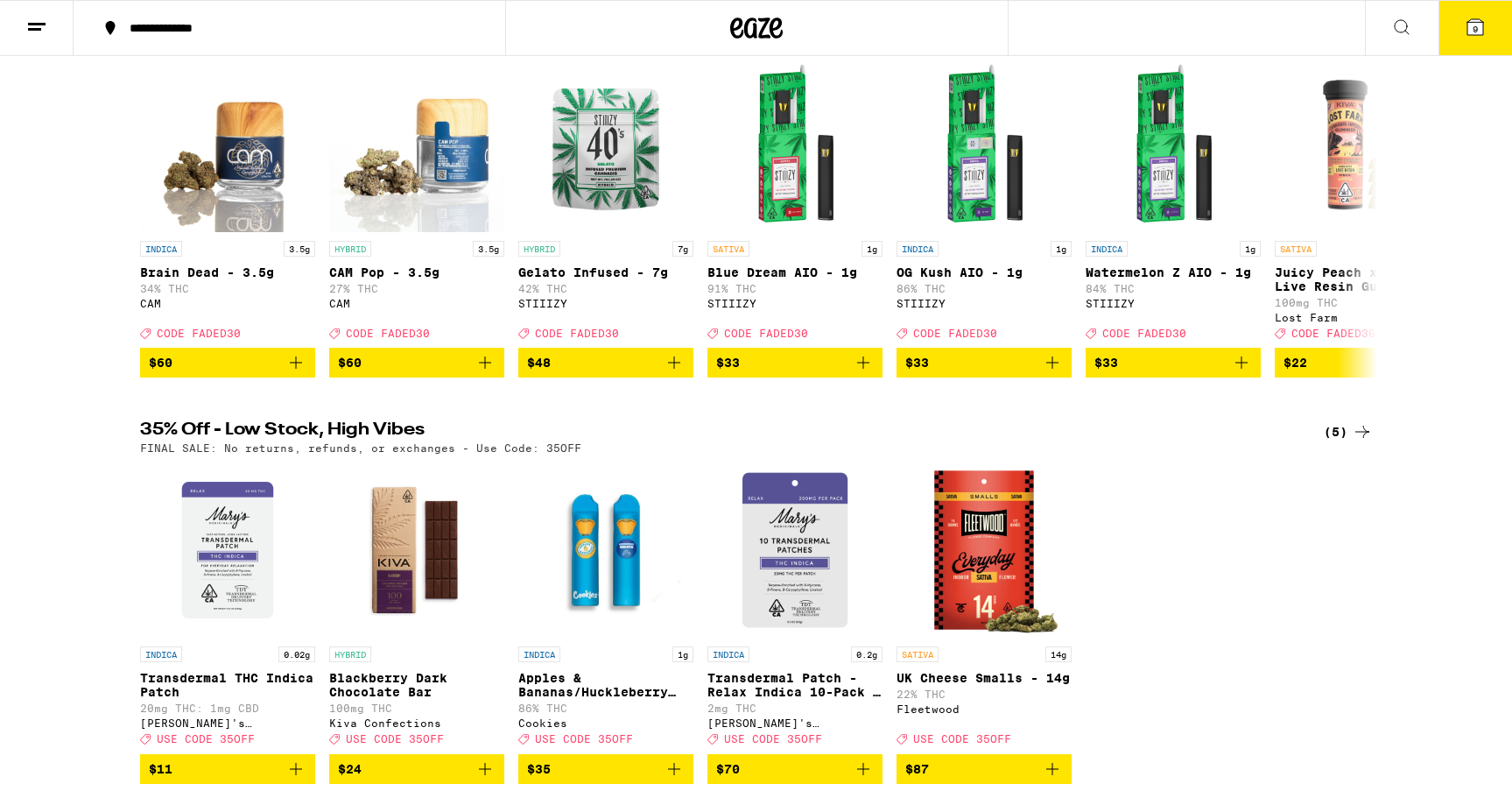
scroll to position [170, 0]
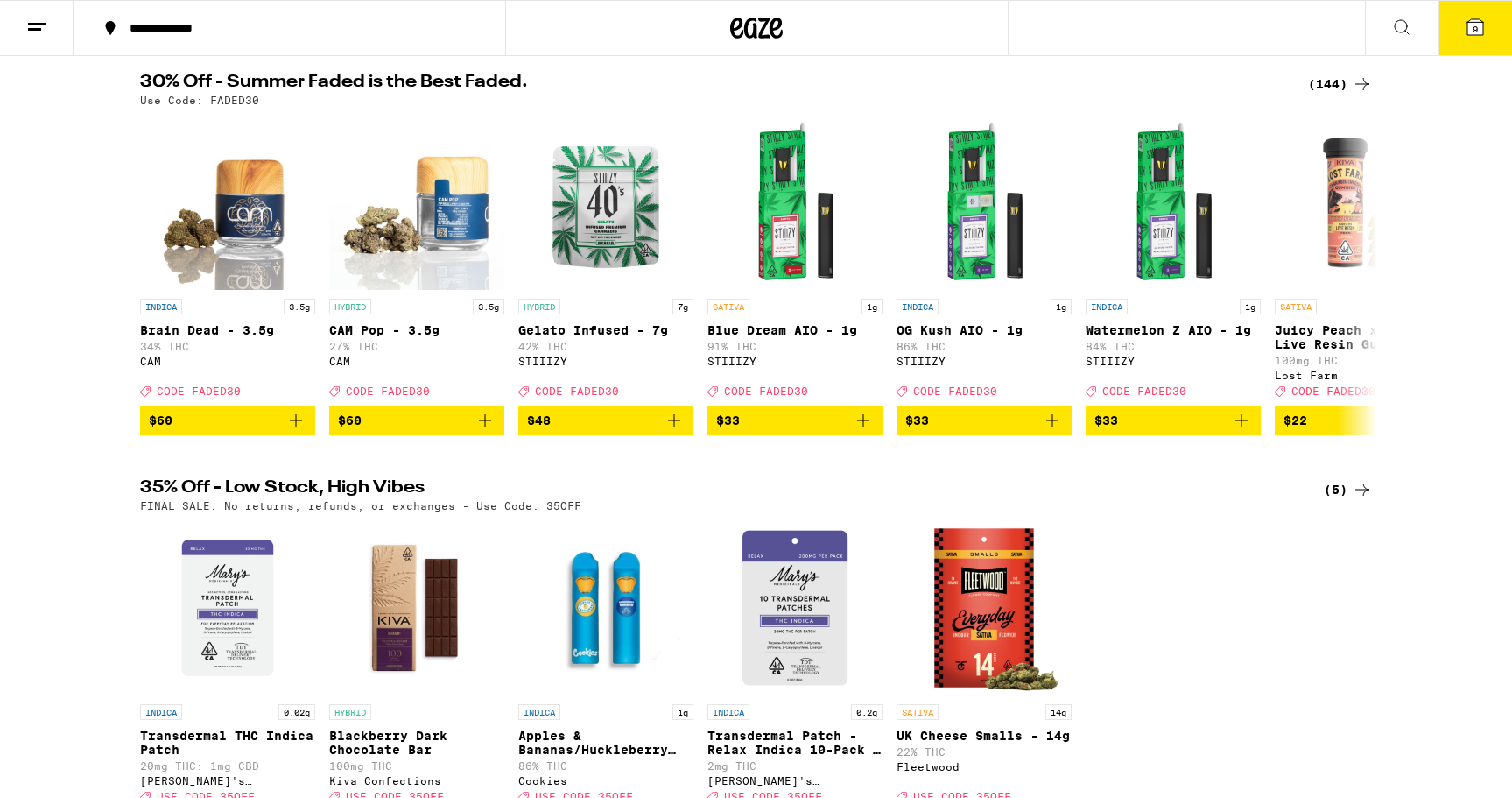
click at [1331, 83] on div "(144)" at bounding box center [1340, 84] width 64 height 21
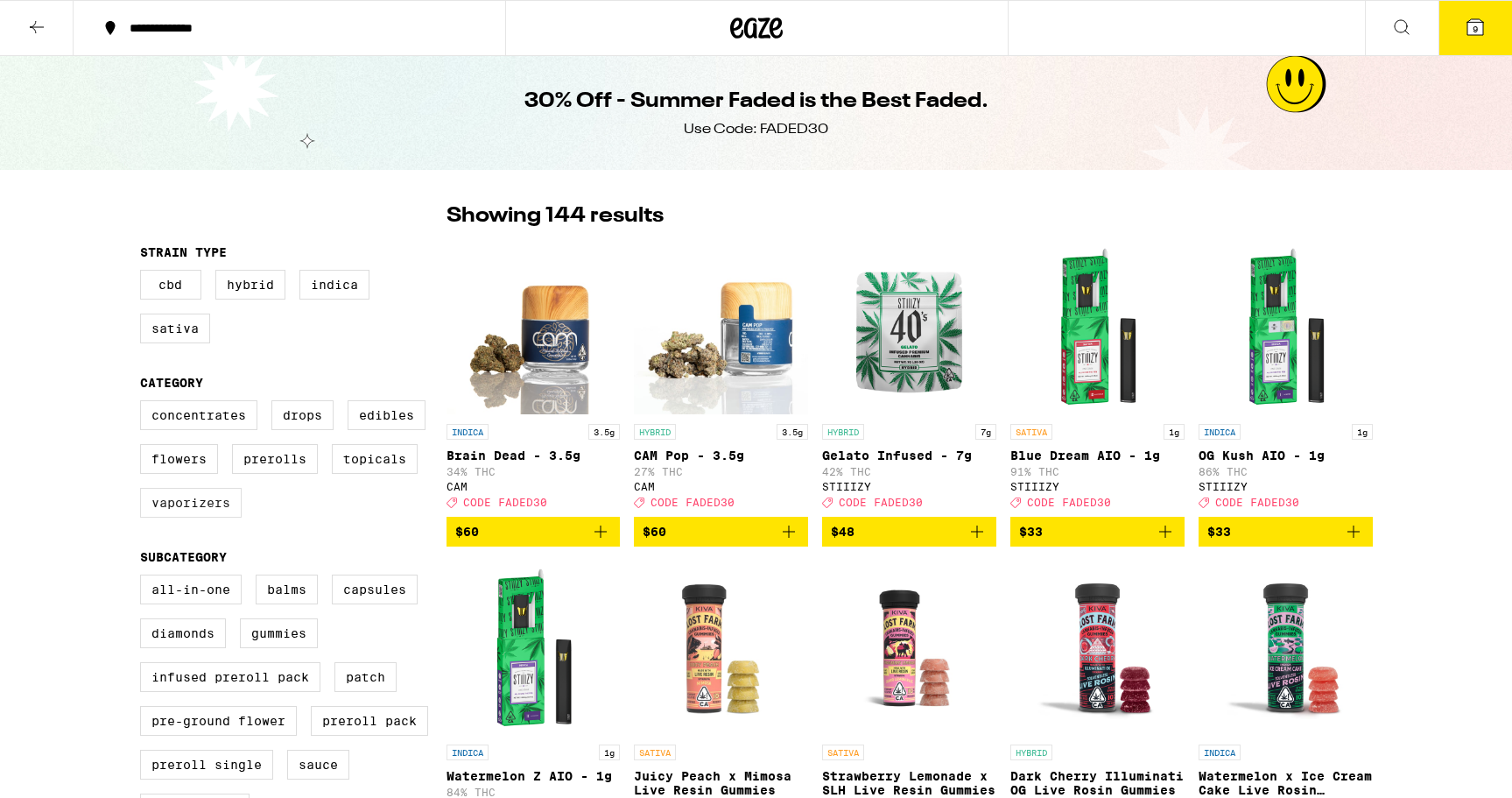
click at [212, 511] on label "Vaporizers" at bounding box center [191, 502] width 101 height 30
click at [144, 404] on input "Vaporizers" at bounding box center [143, 403] width 1 height 1
checkbox input "true"
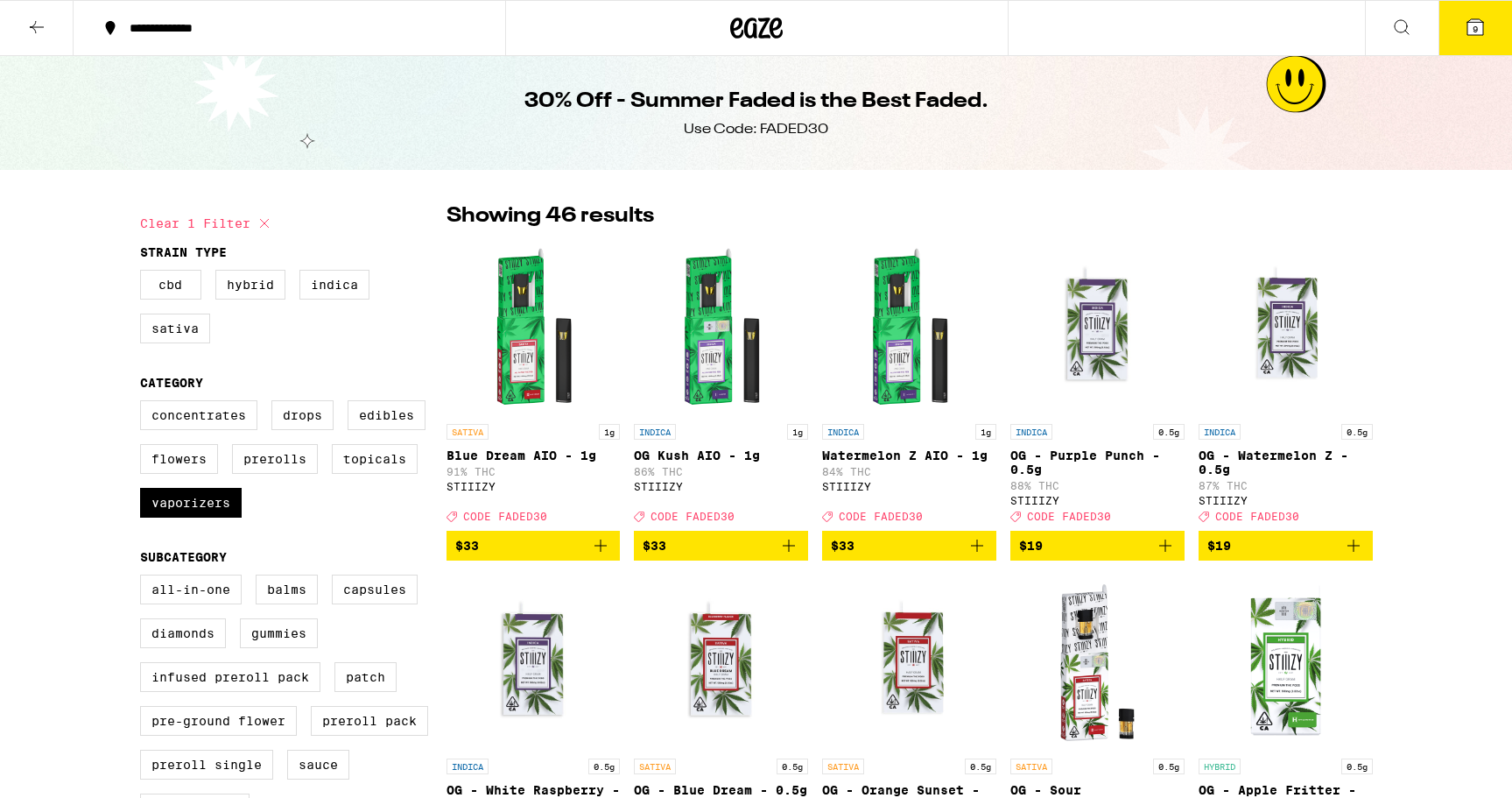
click at [965, 556] on span "$33" at bounding box center [909, 545] width 157 height 21
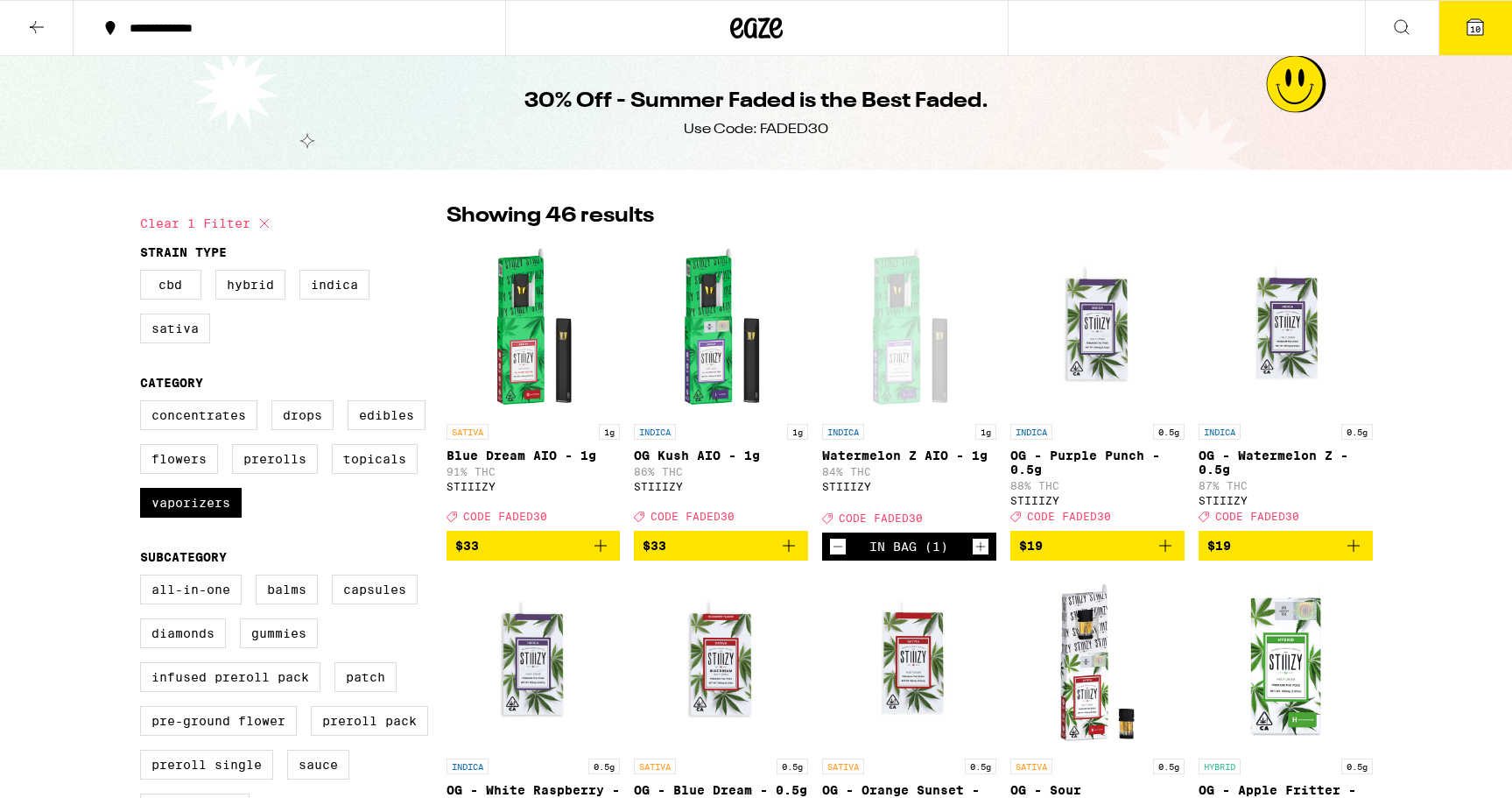
click at [781, 556] on icon "Add to bag" at bounding box center [789, 545] width 21 height 21
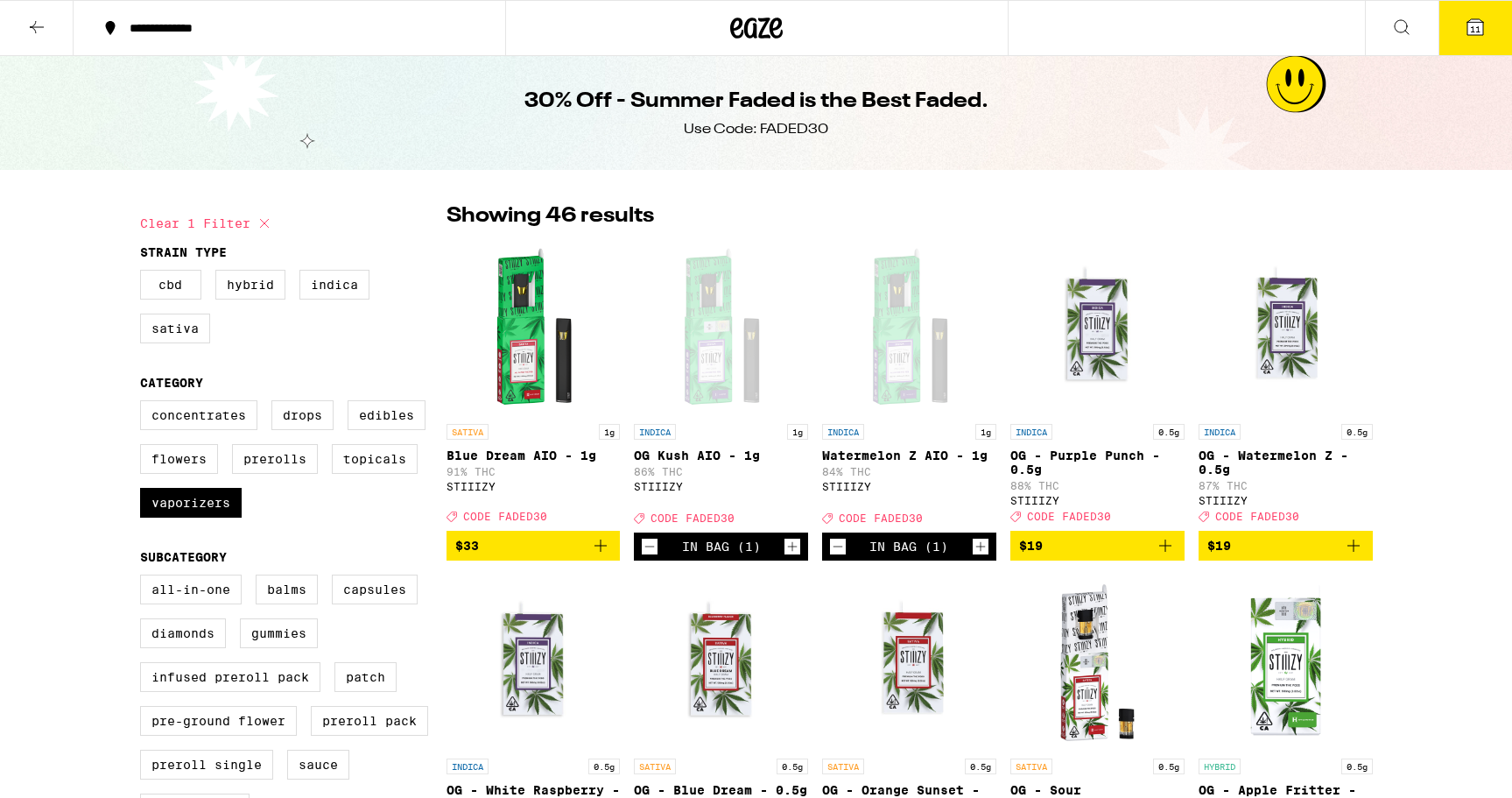
click at [1474, 30] on span "11" at bounding box center [1475, 28] width 11 height 11
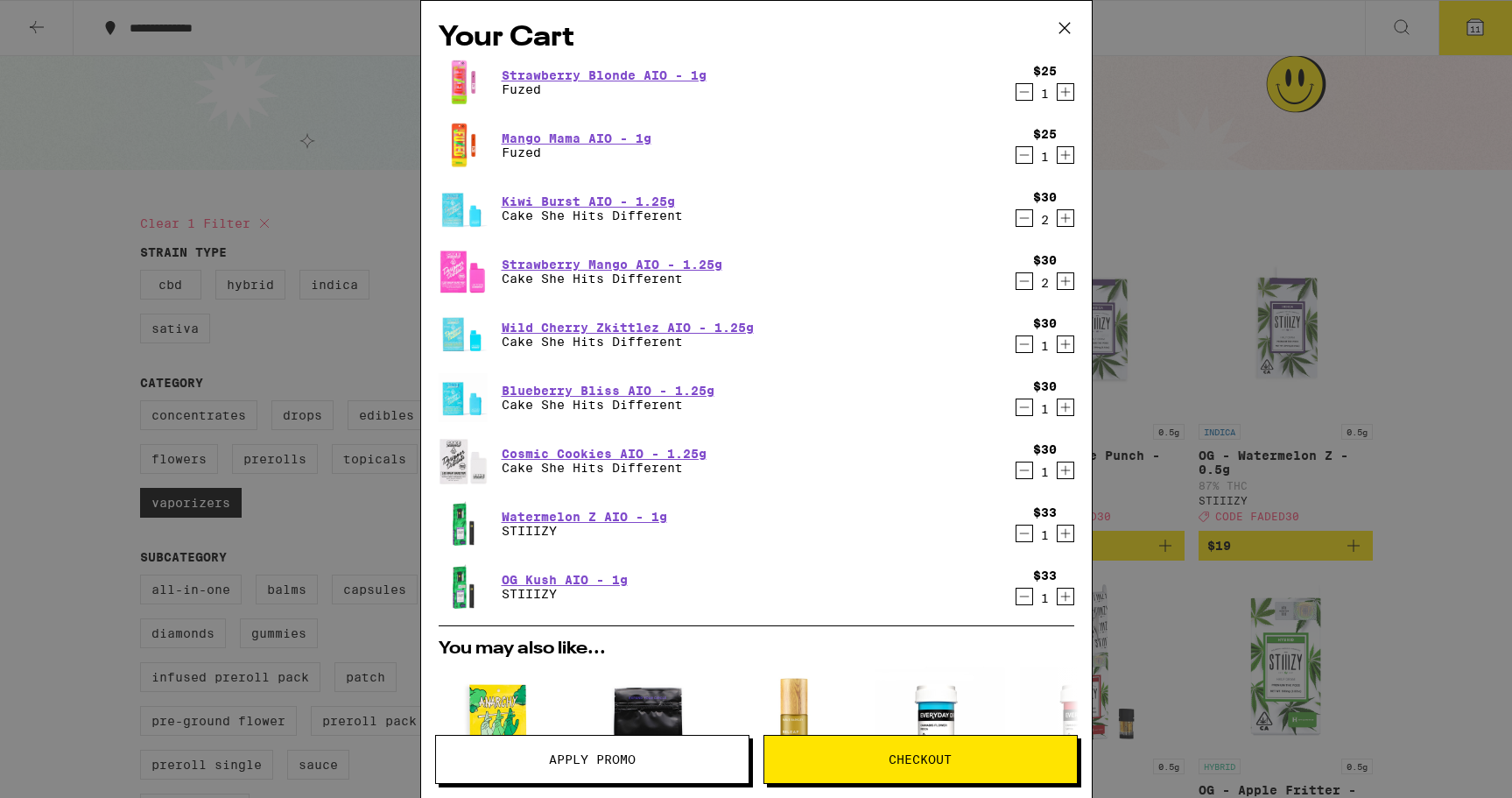
click at [1028, 536] on icon "Decrement" at bounding box center [1024, 534] width 16 height 21
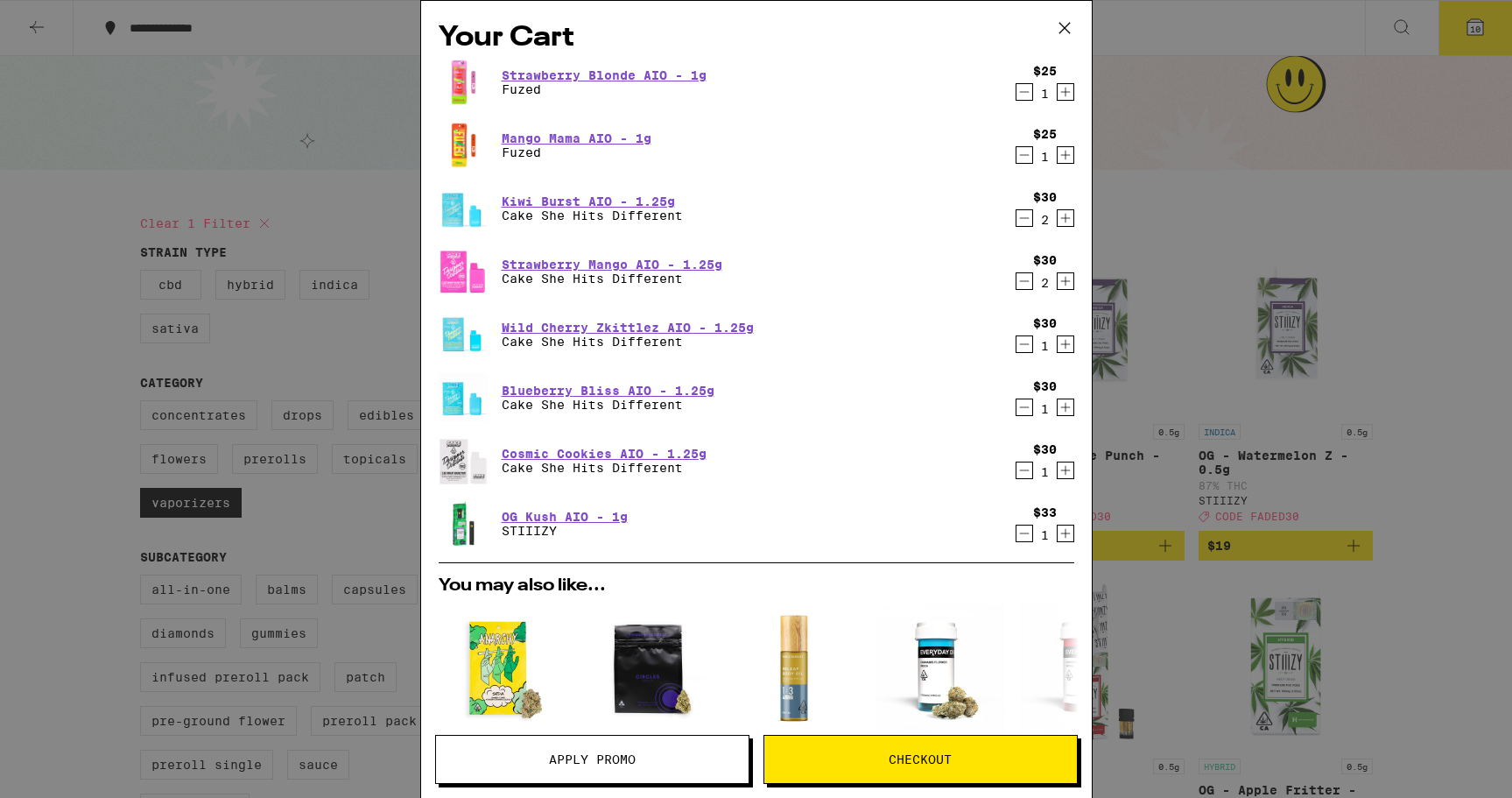
click at [1025, 543] on icon "Decrement" at bounding box center [1024, 534] width 16 height 21
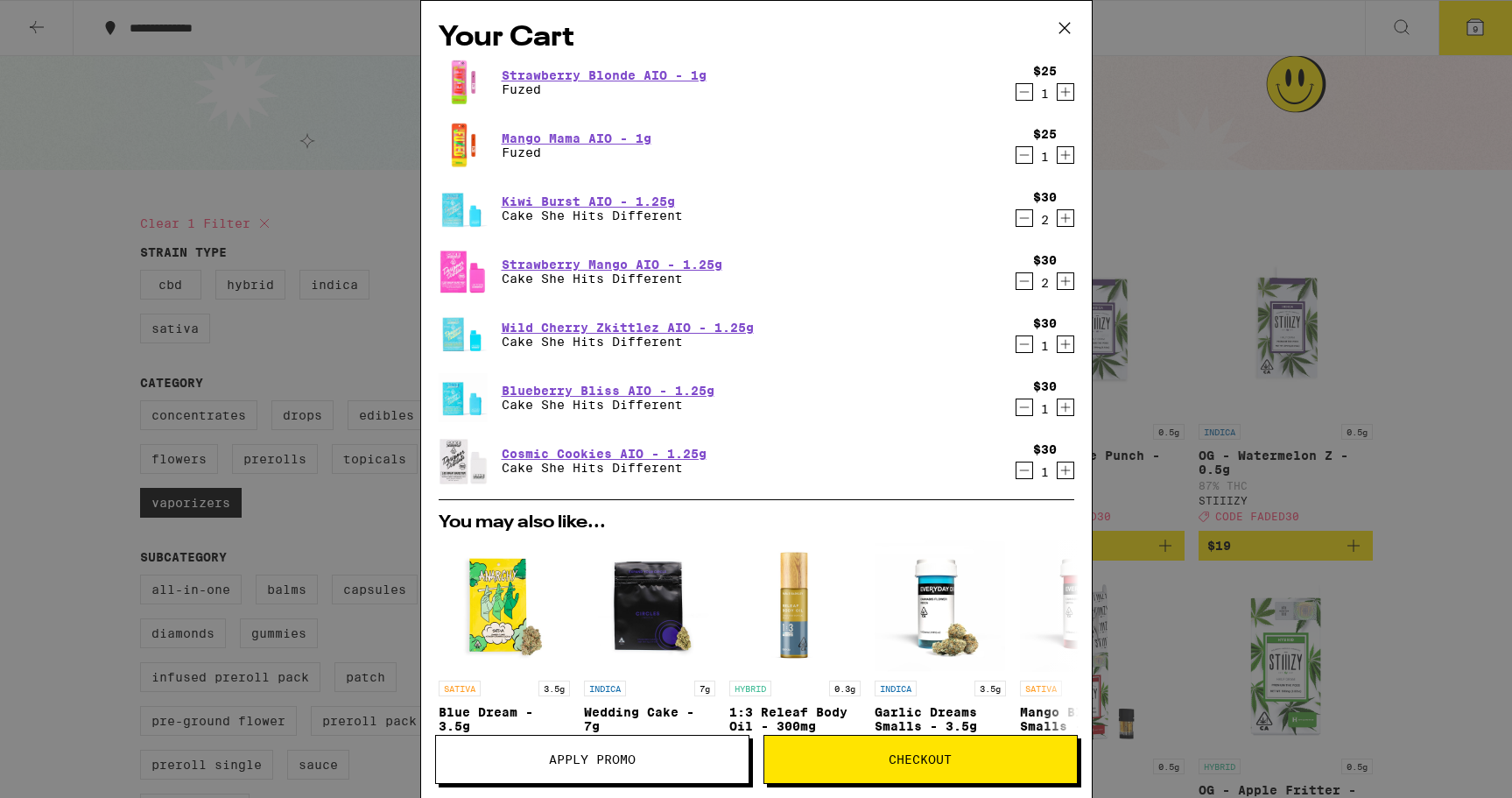
click at [855, 753] on span "Checkout" at bounding box center [921, 759] width 312 height 13
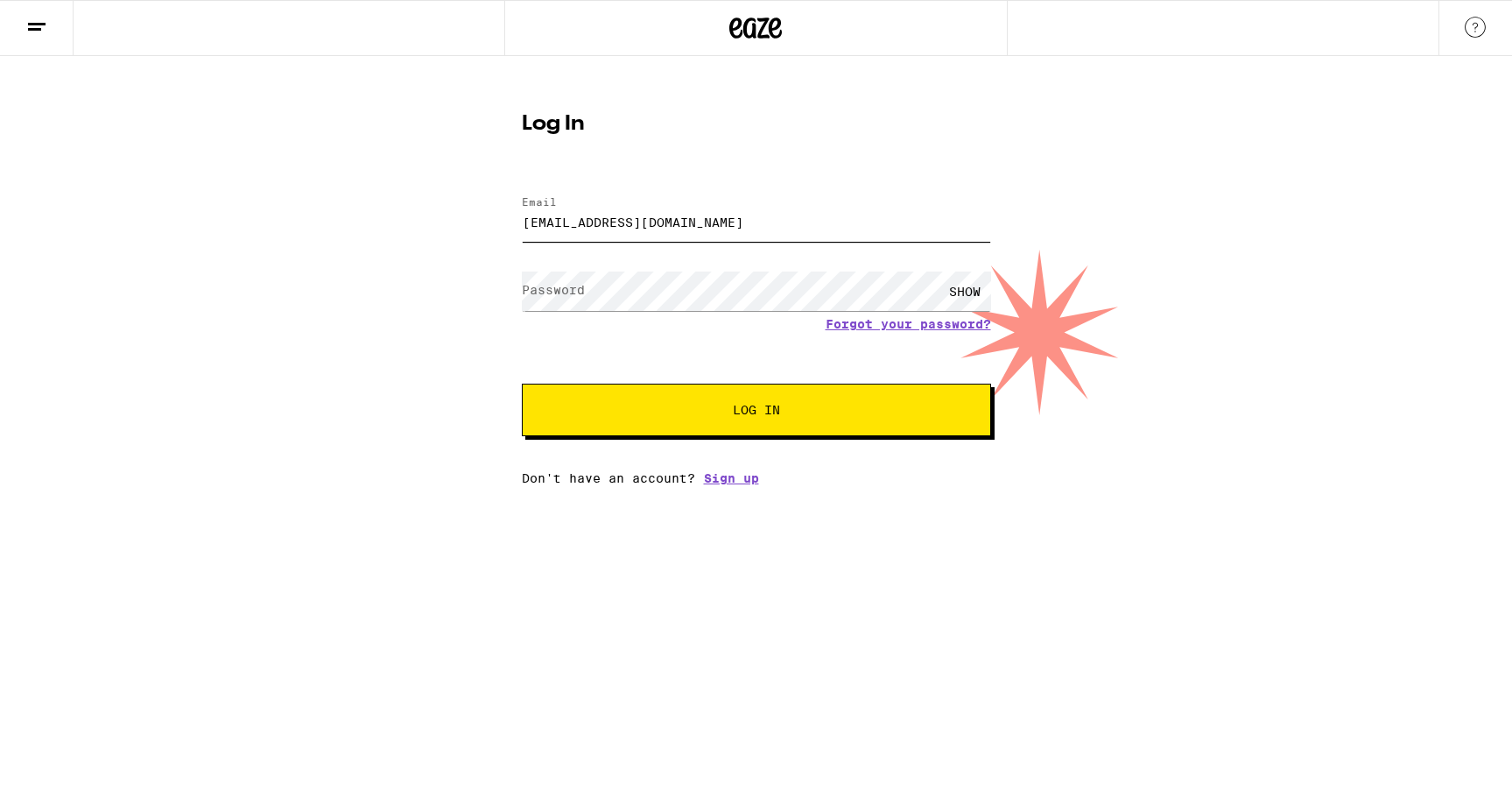
type input "[EMAIL_ADDRESS][DOMAIN_NAME]"
click at [756, 412] on button "Log In" at bounding box center [756, 410] width 469 height 53
